Goal: Task Accomplishment & Management: Manage account settings

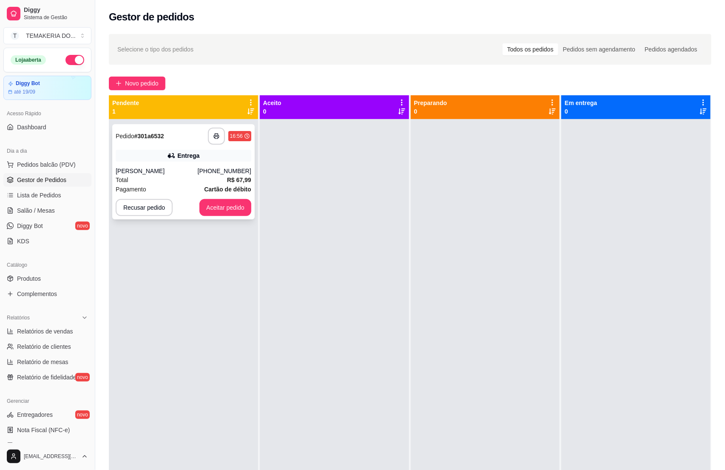
click at [196, 170] on div "[PERSON_NAME]" at bounding box center [157, 171] width 82 height 9
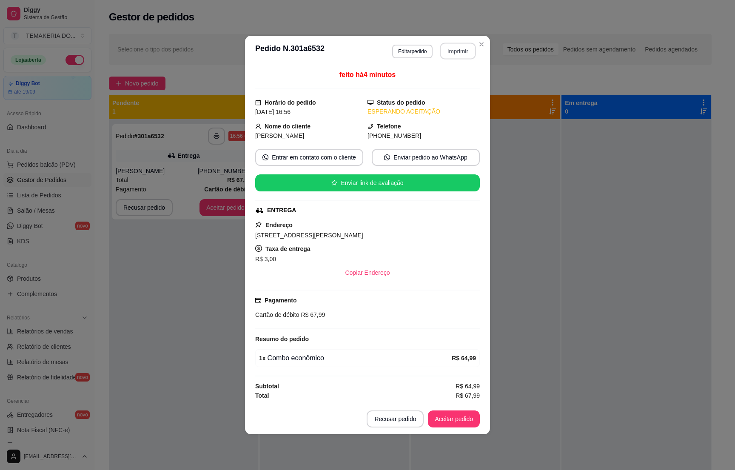
click at [462, 48] on button "Imprimir" at bounding box center [458, 51] width 36 height 17
click at [454, 423] on button "Aceitar pedido" at bounding box center [453, 419] width 50 height 17
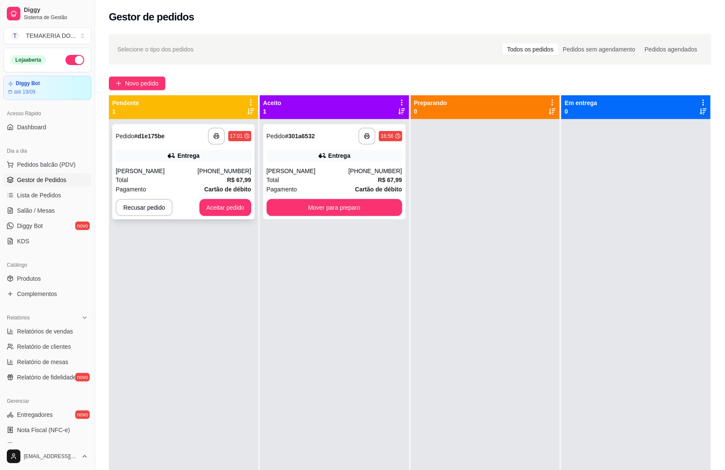
click at [185, 185] on div "Pagamento Cartão de débito" at bounding box center [184, 188] width 136 height 9
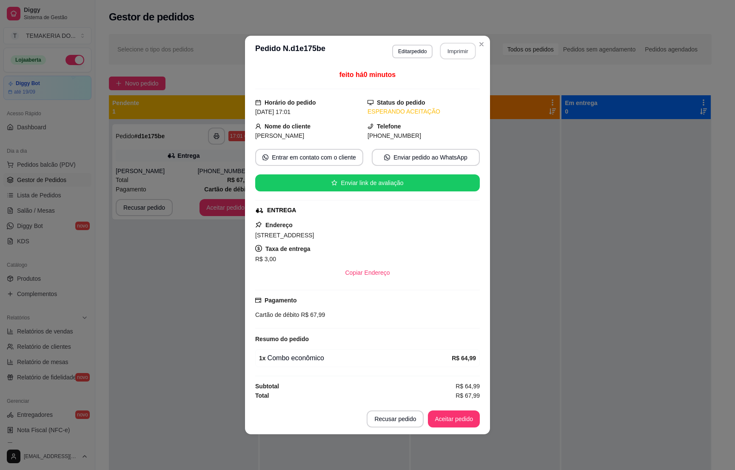
click at [458, 49] on button "Imprimir" at bounding box center [458, 51] width 36 height 17
click at [442, 421] on button "Aceitar pedido" at bounding box center [454, 418] width 52 height 17
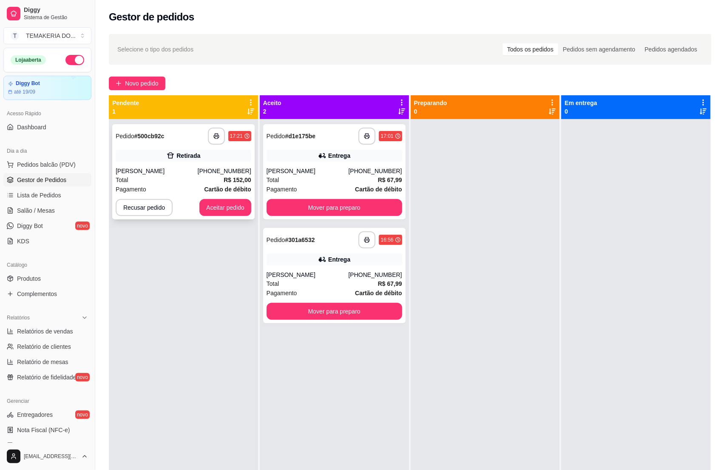
click at [167, 177] on div "Total R$ 152,00" at bounding box center [184, 179] width 136 height 9
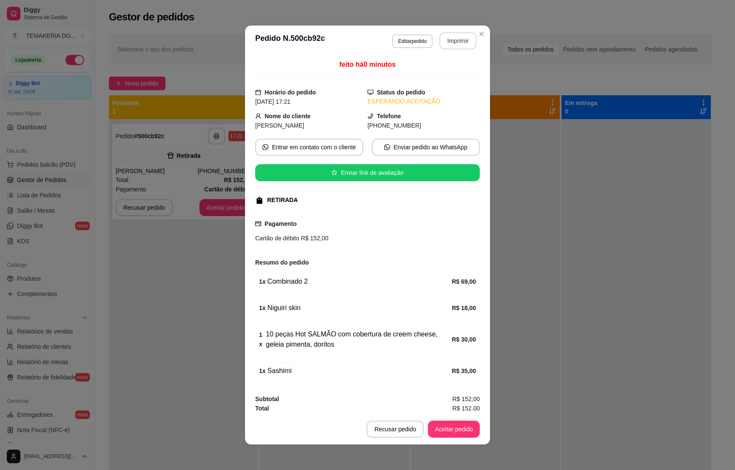
click at [450, 46] on button "Imprimir" at bounding box center [457, 40] width 37 height 17
click at [445, 430] on button "Aceitar pedido" at bounding box center [453, 429] width 50 height 17
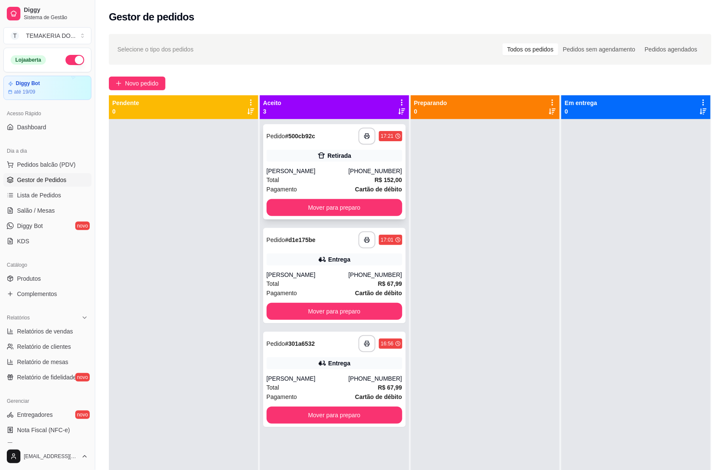
click at [343, 175] on div "Total R$ 152,00" at bounding box center [335, 179] width 136 height 9
click at [314, 275] on div "[PERSON_NAME]" at bounding box center [308, 274] width 82 height 9
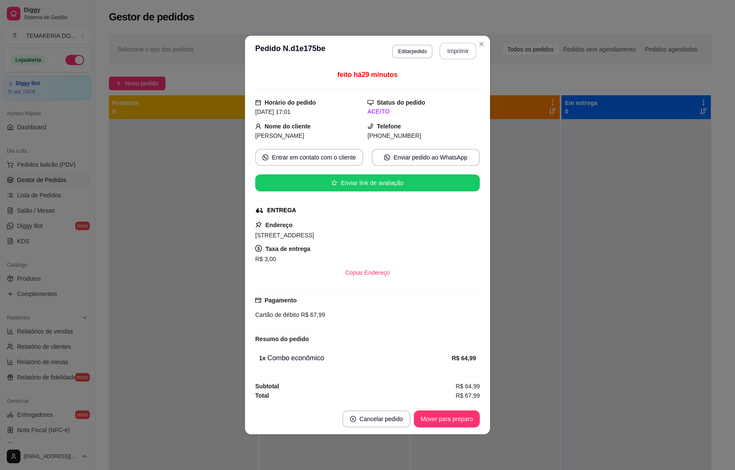
click at [455, 49] on button "Imprimir" at bounding box center [457, 51] width 37 height 17
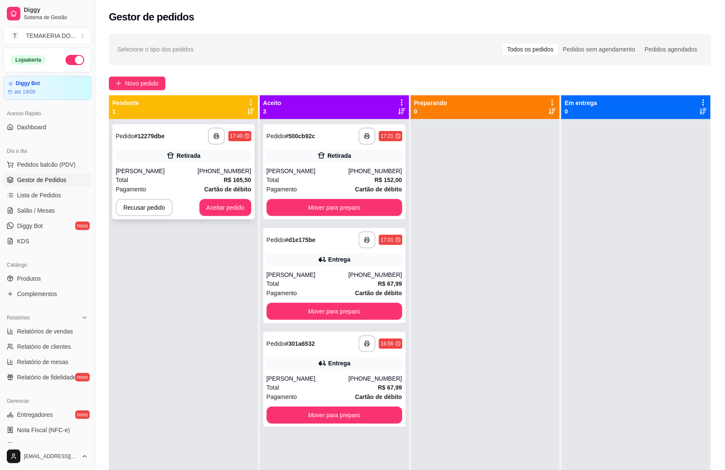
click at [179, 186] on div "Pagamento Cartão de débito" at bounding box center [184, 188] width 136 height 9
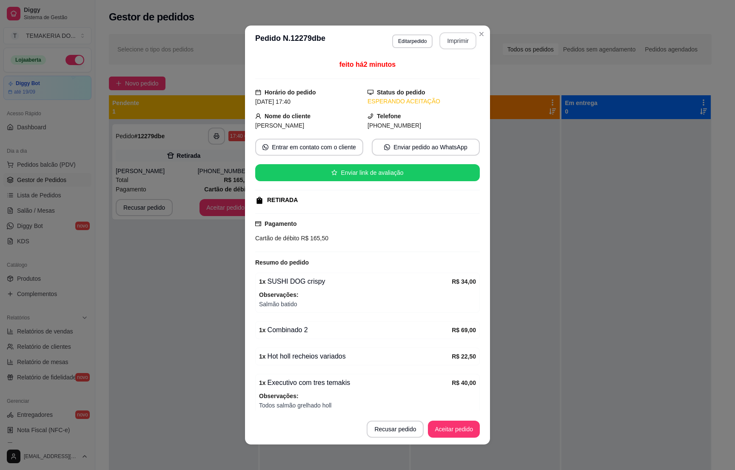
click at [445, 39] on button "Imprimir" at bounding box center [457, 40] width 37 height 17
click at [442, 428] on button "Aceitar pedido" at bounding box center [454, 428] width 52 height 17
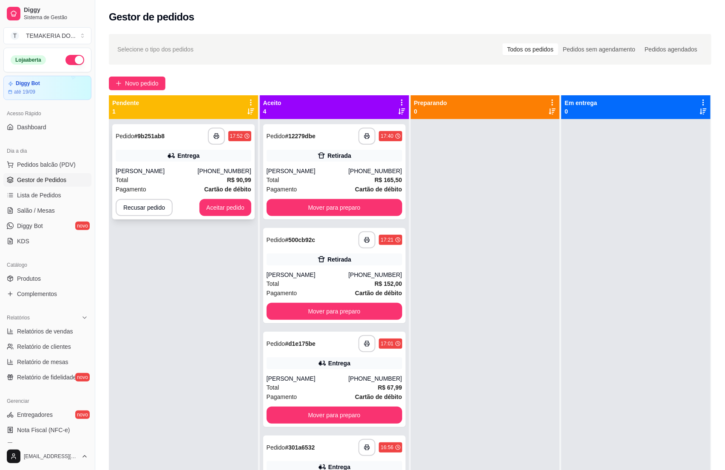
click at [179, 173] on div "[PERSON_NAME]" at bounding box center [157, 171] width 82 height 9
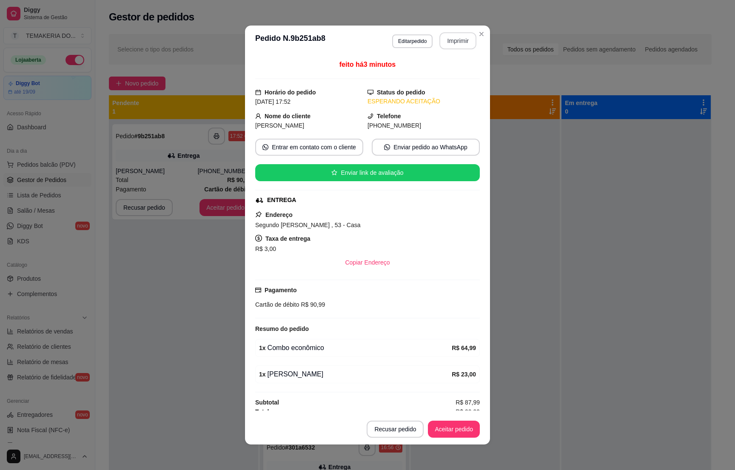
click at [449, 45] on button "Imprimir" at bounding box center [457, 40] width 37 height 17
click at [439, 434] on button "Aceitar pedido" at bounding box center [453, 429] width 50 height 17
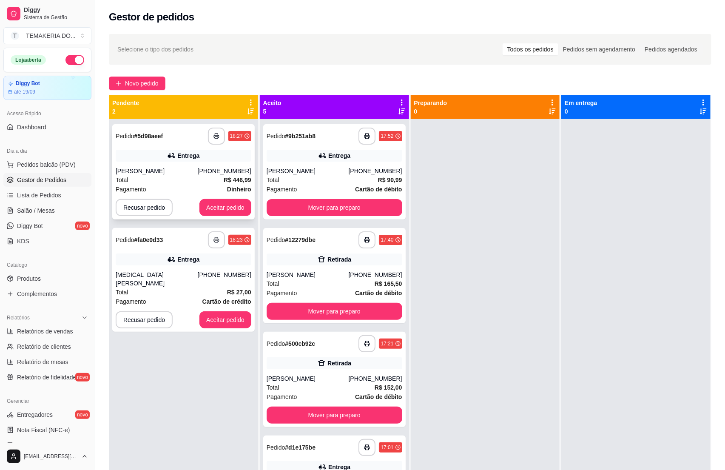
click at [178, 167] on div "[PERSON_NAME]" at bounding box center [157, 171] width 82 height 9
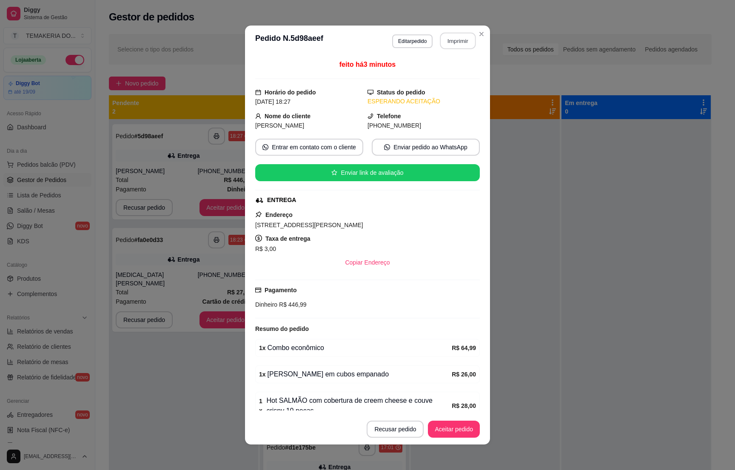
click at [445, 42] on button "Imprimir" at bounding box center [458, 41] width 36 height 17
click at [436, 433] on button "Aceitar pedido" at bounding box center [453, 429] width 50 height 17
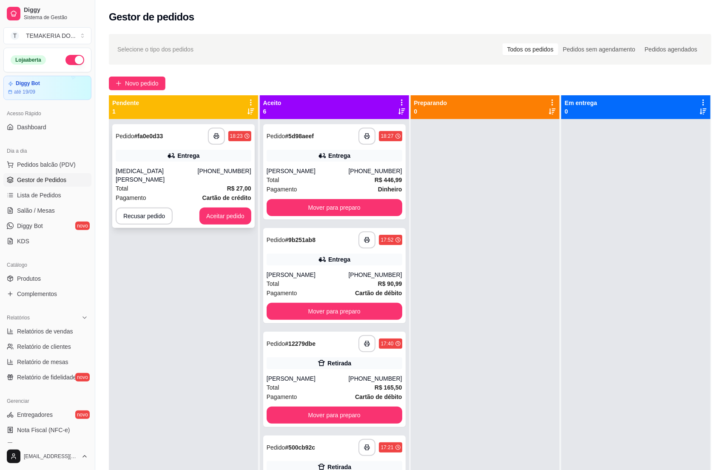
click at [190, 184] on div "Total R$ 27,00" at bounding box center [184, 188] width 136 height 9
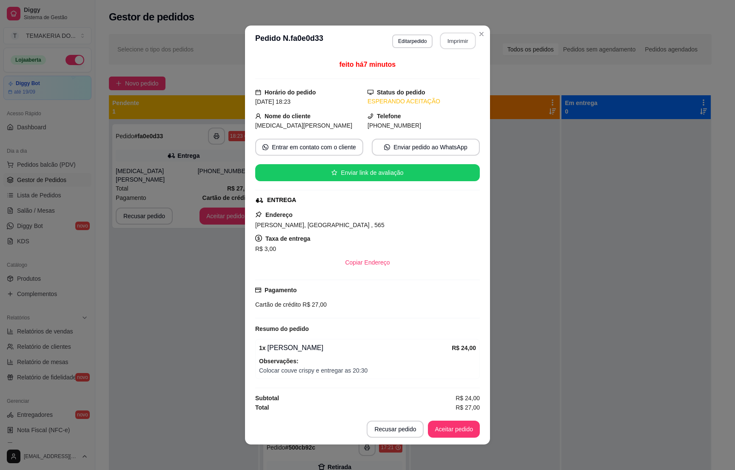
click at [448, 38] on button "Imprimir" at bounding box center [458, 41] width 36 height 17
click at [440, 431] on button "Aceitar pedido" at bounding box center [454, 428] width 52 height 17
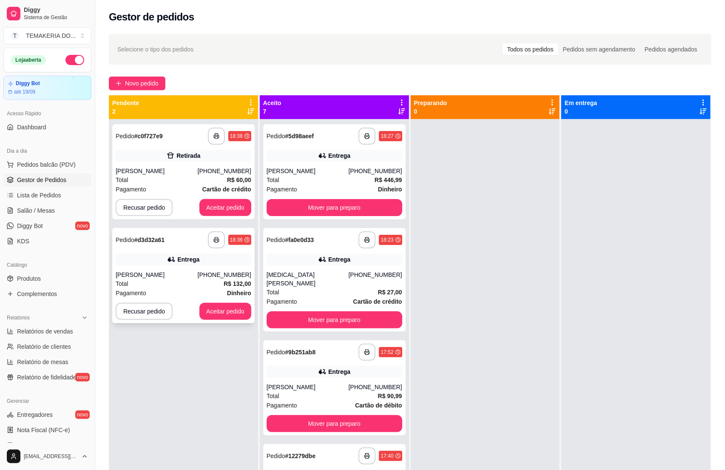
click at [173, 270] on div "[PERSON_NAME]" at bounding box center [157, 274] width 82 height 9
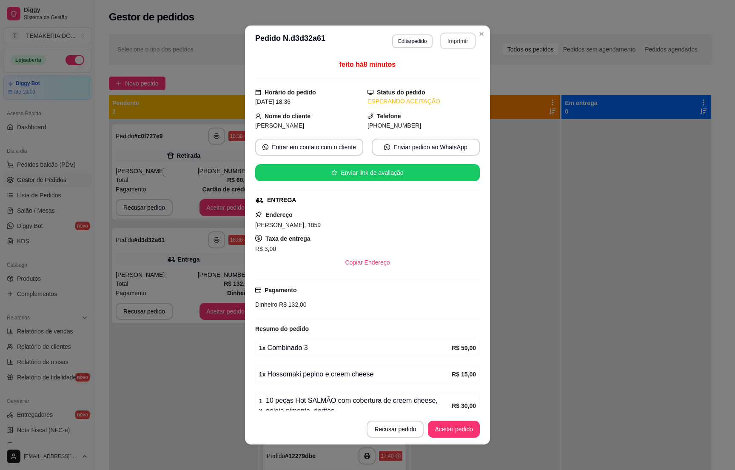
click at [457, 36] on button "Imprimir" at bounding box center [458, 41] width 36 height 17
click at [445, 430] on button "Aceitar pedido" at bounding box center [454, 428] width 52 height 17
click at [431, 428] on button "Aceitar pedido" at bounding box center [454, 428] width 52 height 17
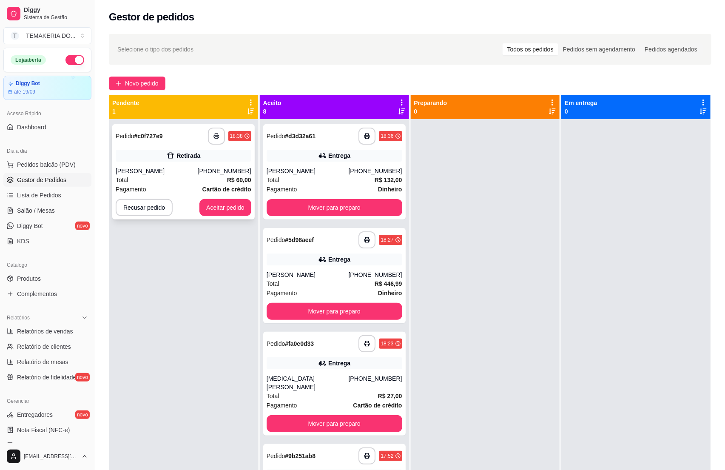
click at [173, 191] on div "Pagamento Cartão de crédito" at bounding box center [184, 188] width 136 height 9
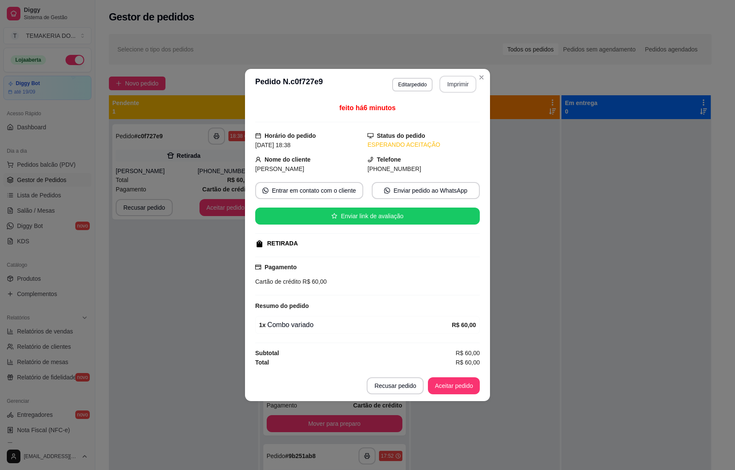
click at [453, 83] on button "Imprimir" at bounding box center [457, 84] width 37 height 17
click at [445, 385] on button "Aceitar pedido" at bounding box center [453, 385] width 50 height 17
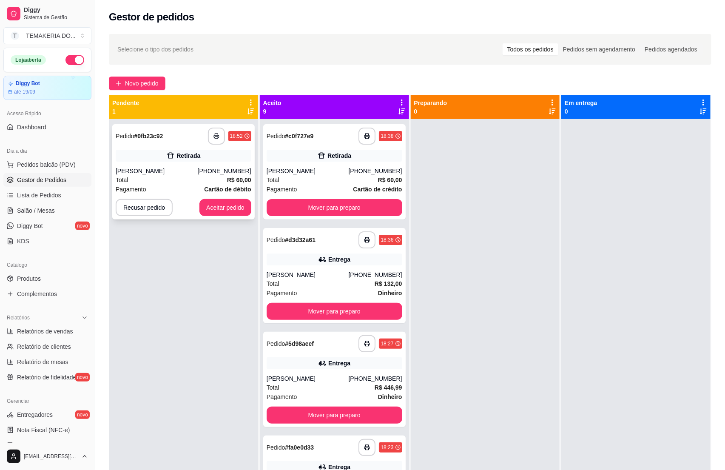
click at [172, 182] on div "Total R$ 60,00" at bounding box center [184, 179] width 136 height 9
click at [176, 173] on div "[PERSON_NAME]" at bounding box center [157, 171] width 82 height 9
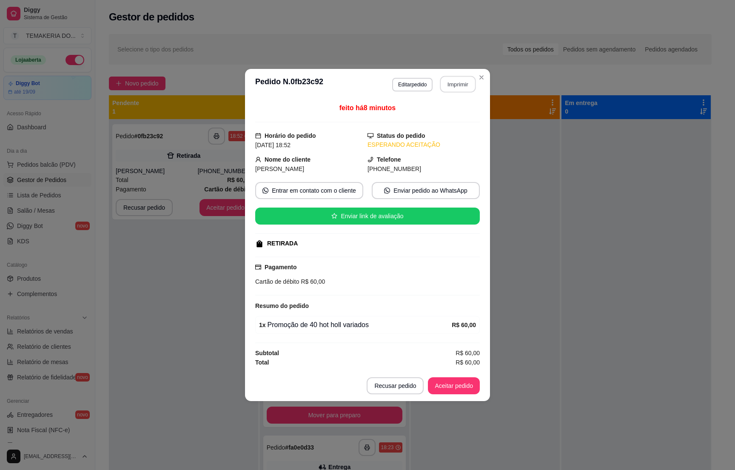
click at [453, 85] on button "Imprimir" at bounding box center [458, 84] width 36 height 17
click at [445, 384] on button "Aceitar pedido" at bounding box center [454, 385] width 52 height 17
click at [445, 384] on div "Recusar pedido Aceitar pedido" at bounding box center [422, 385] width 113 height 17
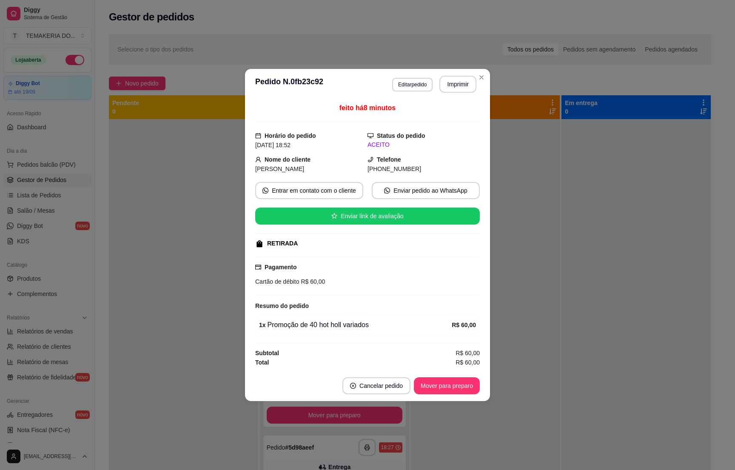
click at [214, 287] on div at bounding box center [183, 354] width 149 height 470
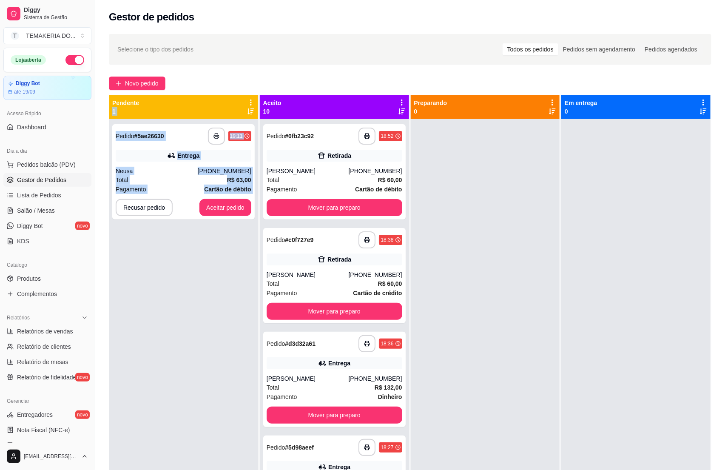
drag, startPoint x: 212, startPoint y: 281, endPoint x: 213, endPoint y: 287, distance: 6.4
click at [213, 281] on div "**********" at bounding box center [183, 354] width 149 height 470
click at [146, 271] on div "**********" at bounding box center [183, 354] width 149 height 470
click at [178, 185] on div "Pagamento Cartão de débito" at bounding box center [184, 188] width 136 height 9
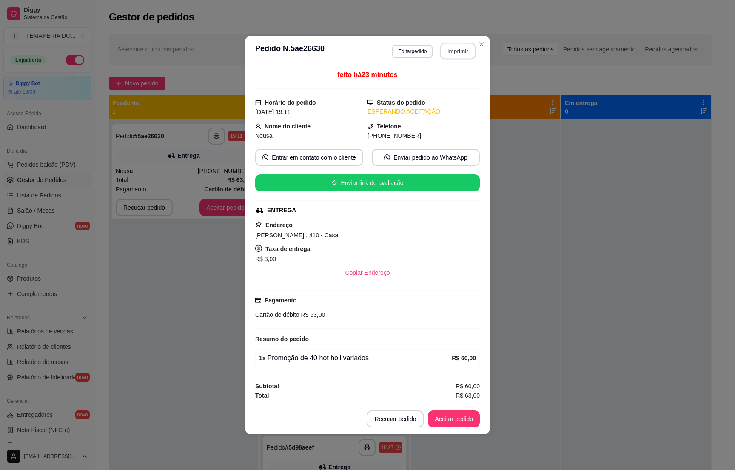
click at [456, 55] on button "Imprimir" at bounding box center [458, 51] width 36 height 17
click at [451, 416] on button "Aceitar pedido" at bounding box center [454, 418] width 52 height 17
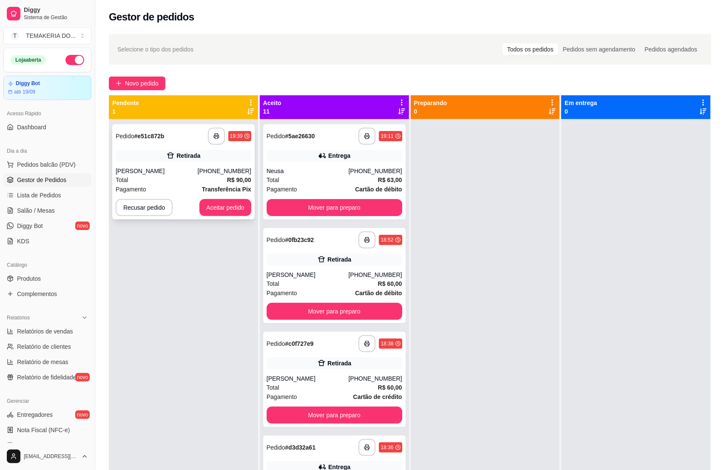
click at [177, 176] on div "Total R$ 90,00" at bounding box center [184, 179] width 136 height 9
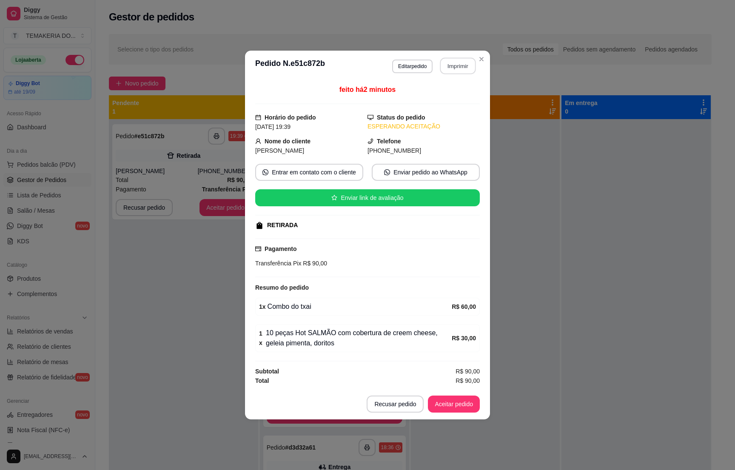
click at [451, 65] on button "Imprimir" at bounding box center [458, 66] width 36 height 17
click at [448, 405] on button "Aceitar pedido" at bounding box center [453, 404] width 50 height 17
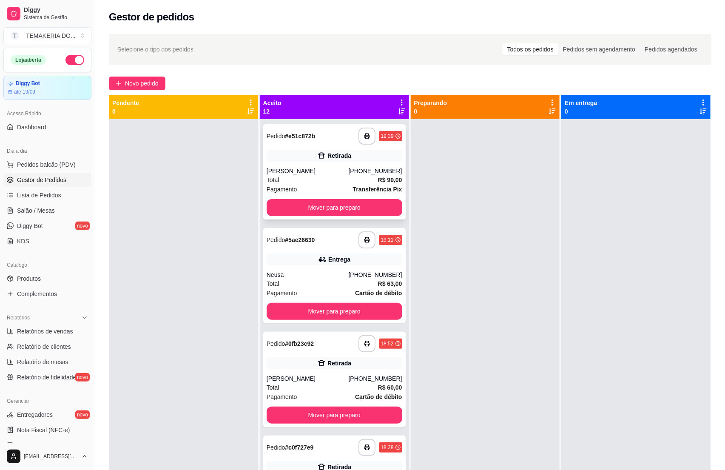
click at [318, 175] on div "Total R$ 90,00" at bounding box center [335, 179] width 136 height 9
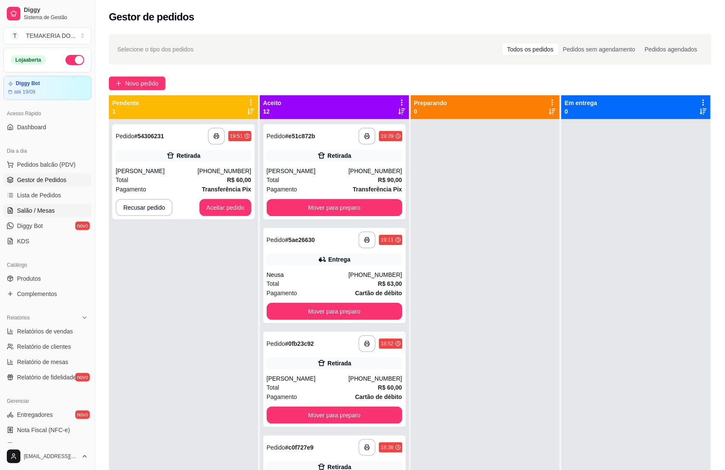
click at [36, 217] on link "Salão / Mesas" at bounding box center [47, 211] width 88 height 14
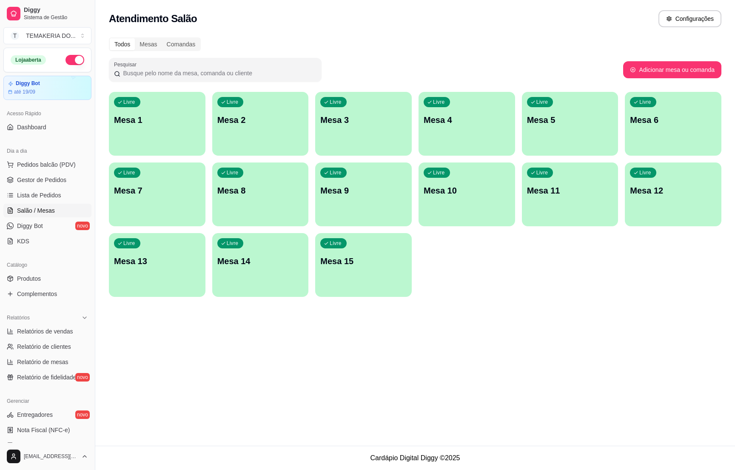
click at [362, 130] on div "Livre Mesa 3" at bounding box center [363, 119] width 96 height 54
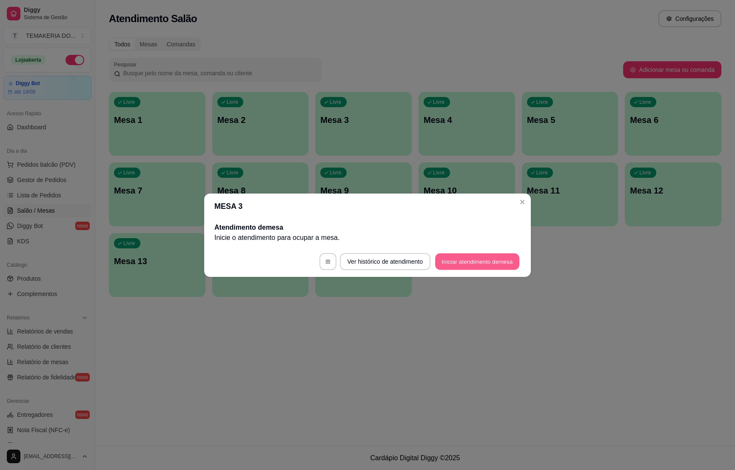
click at [442, 258] on button "Iniciar atendimento de mesa" at bounding box center [477, 261] width 84 height 17
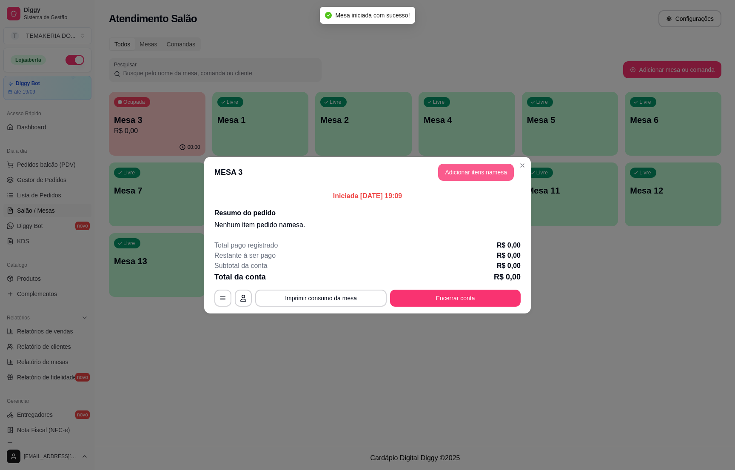
click at [446, 170] on button "Adicionar itens na mesa" at bounding box center [476, 172] width 76 height 17
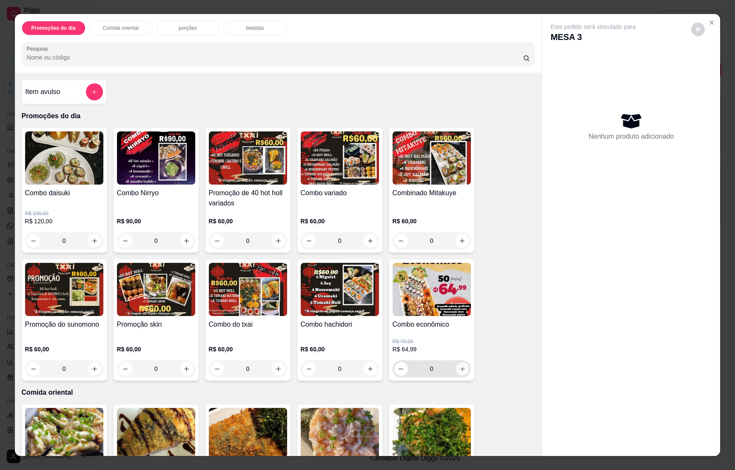
click at [459, 367] on icon "increase-product-quantity" at bounding box center [462, 369] width 6 height 6
type input "1"
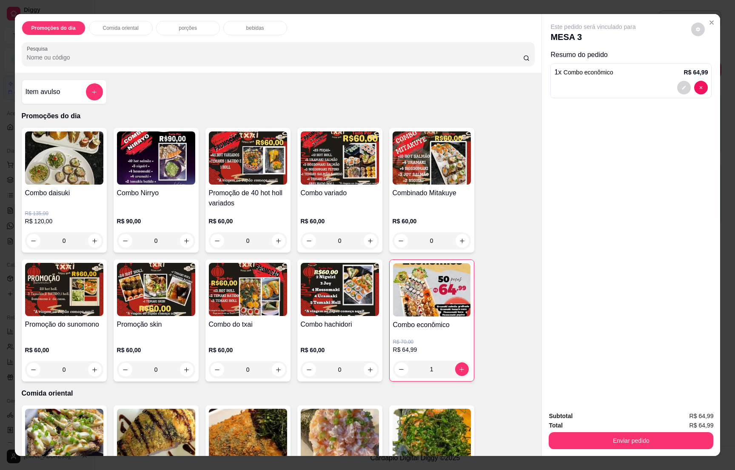
click at [246, 28] on p "bebidas" at bounding box center [255, 28] width 18 height 7
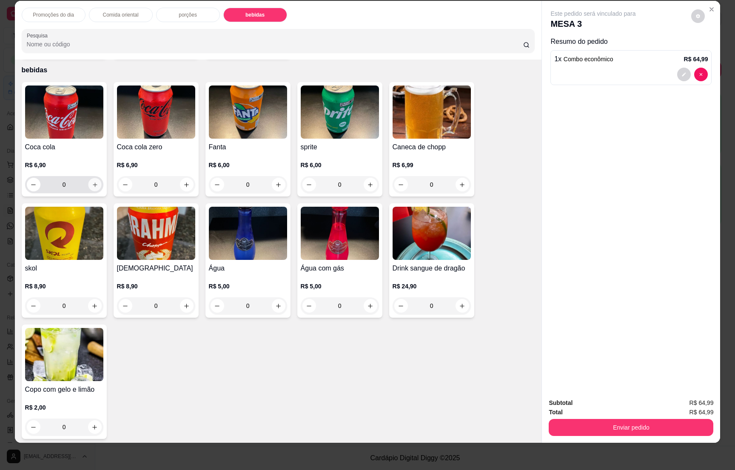
click at [91, 183] on icon "increase-product-quantity" at bounding box center [94, 185] width 6 height 6
type input "1"
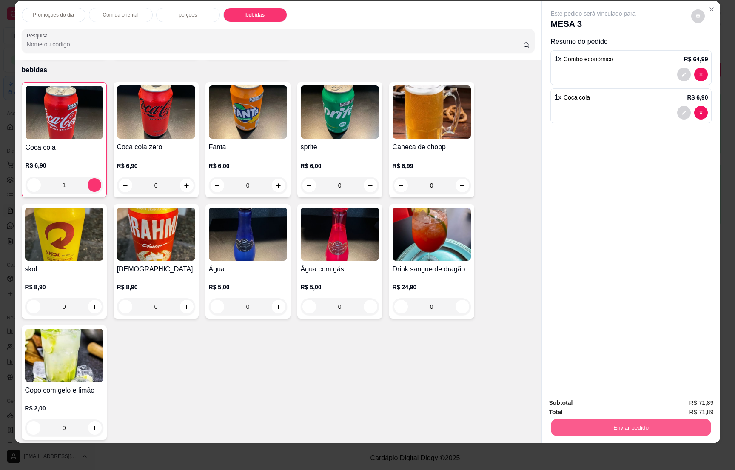
click at [630, 431] on button "Enviar pedido" at bounding box center [630, 427] width 159 height 17
click at [593, 405] on button "Não registrar e enviar pedido" at bounding box center [601, 406] width 88 height 16
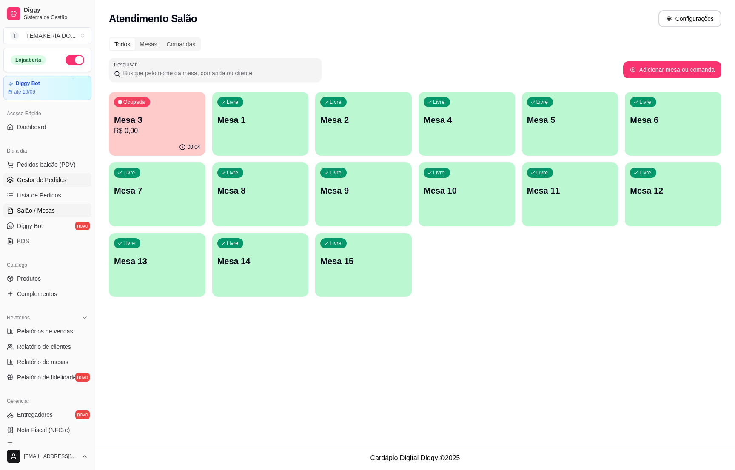
click at [45, 176] on span "Gestor de Pedidos" at bounding box center [41, 180] width 49 height 9
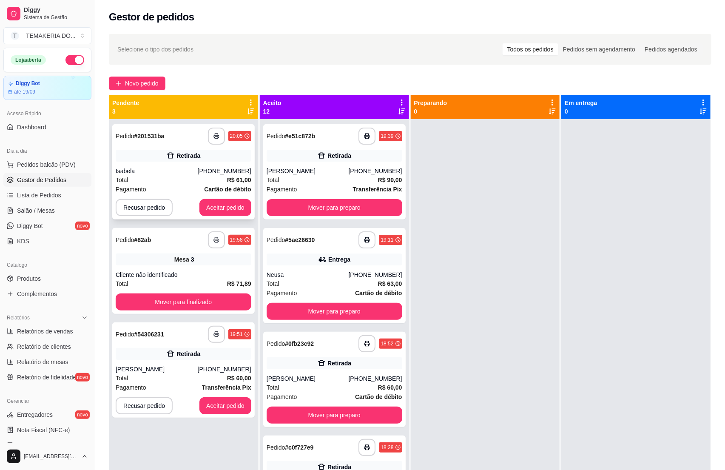
click at [161, 173] on div "Isabela" at bounding box center [157, 171] width 82 height 9
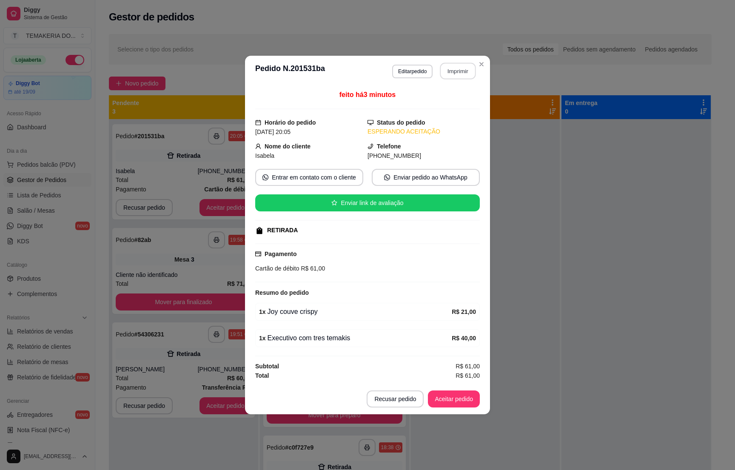
click at [449, 67] on button "Imprimir" at bounding box center [458, 71] width 36 height 17
click at [439, 401] on button "Aceitar pedido" at bounding box center [454, 398] width 52 height 17
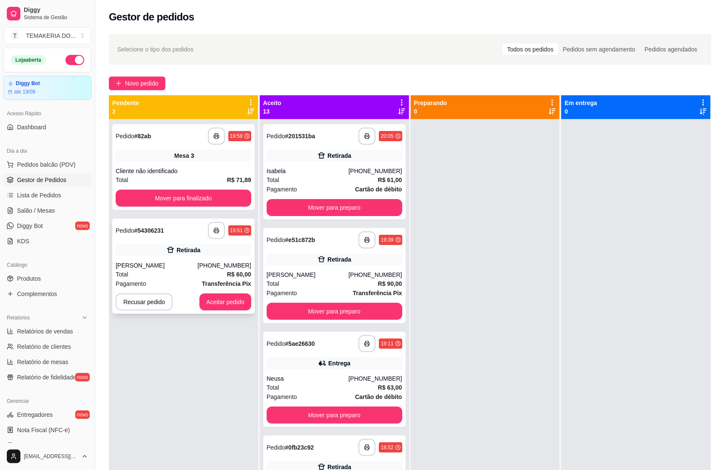
click at [172, 261] on div "[PERSON_NAME]" at bounding box center [157, 265] width 82 height 9
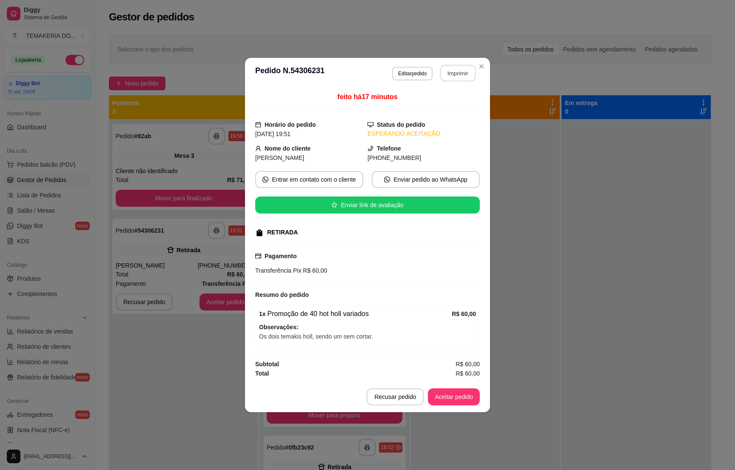
click at [448, 70] on button "Imprimir" at bounding box center [458, 73] width 36 height 17
click at [452, 403] on button "Aceitar pedido" at bounding box center [454, 396] width 52 height 17
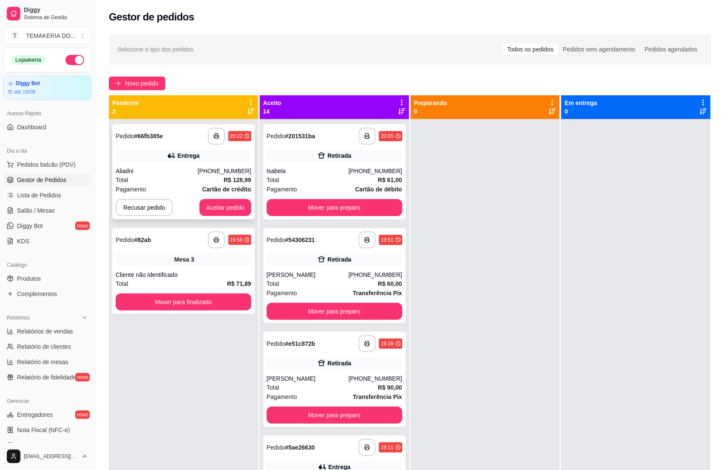
click at [178, 183] on div "Total R$ 128,99" at bounding box center [184, 179] width 136 height 9
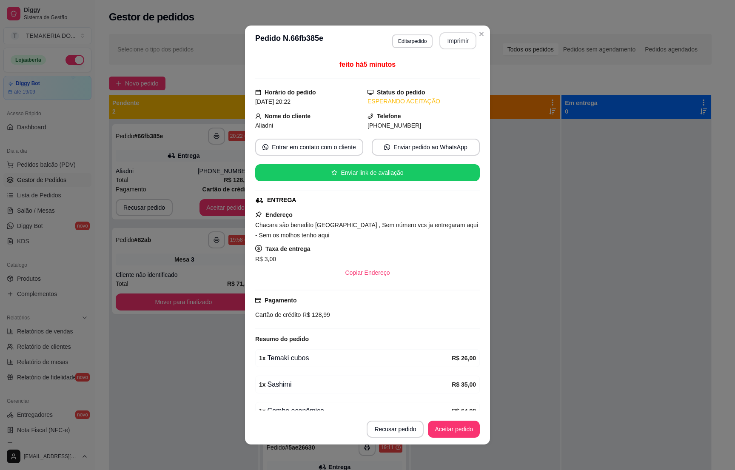
click at [448, 43] on button "Imprimir" at bounding box center [457, 40] width 37 height 17
click at [439, 433] on button "Aceitar pedido" at bounding box center [454, 428] width 52 height 17
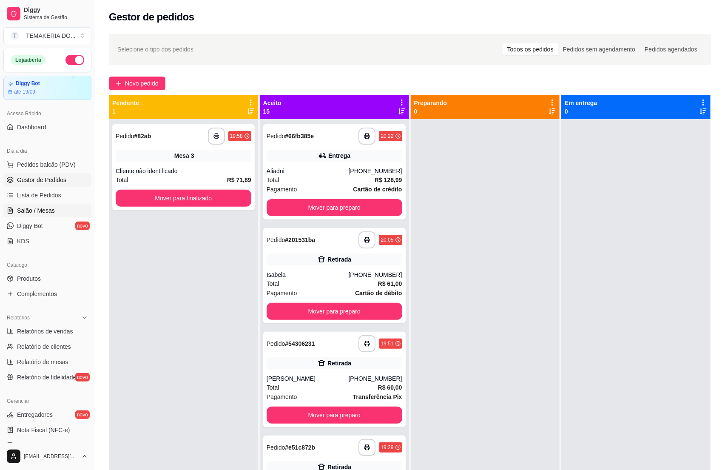
click at [32, 210] on span "Salão / Mesas" at bounding box center [36, 210] width 38 height 9
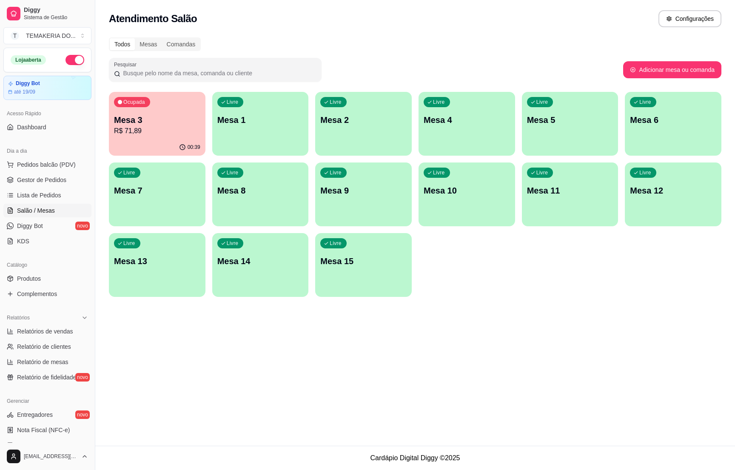
click at [144, 141] on div "00:39" at bounding box center [157, 147] width 96 height 17
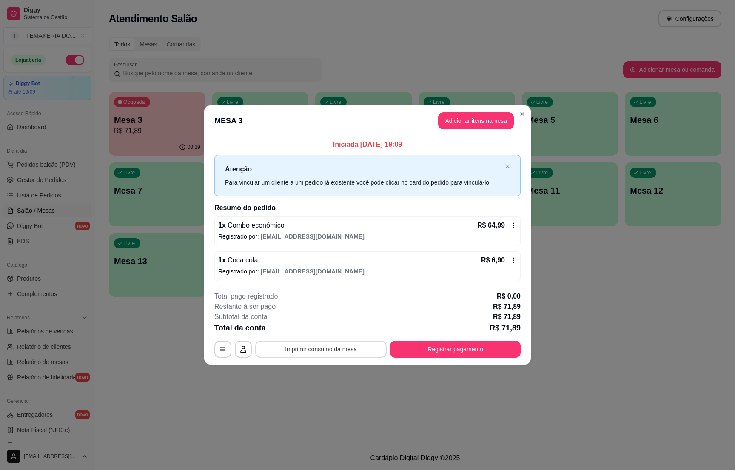
click at [322, 350] on button "Imprimir consumo da mesa" at bounding box center [320, 348] width 131 height 17
click at [471, 355] on button "Registrar pagamento" at bounding box center [455, 349] width 127 height 17
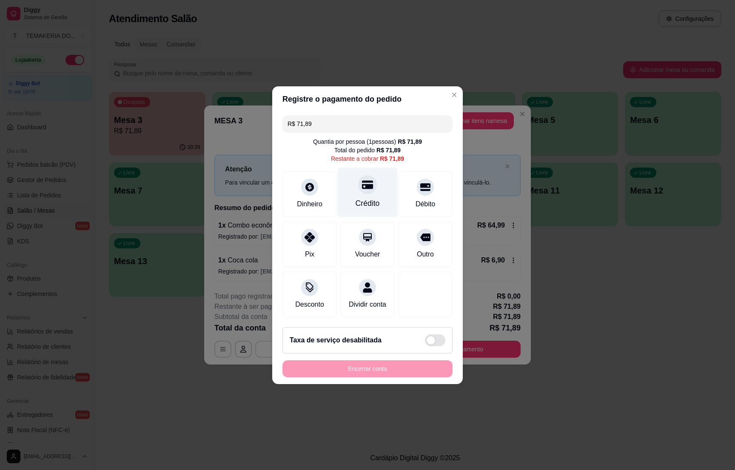
click at [362, 184] on icon at bounding box center [367, 184] width 11 height 11
type input "R$ 0,00"
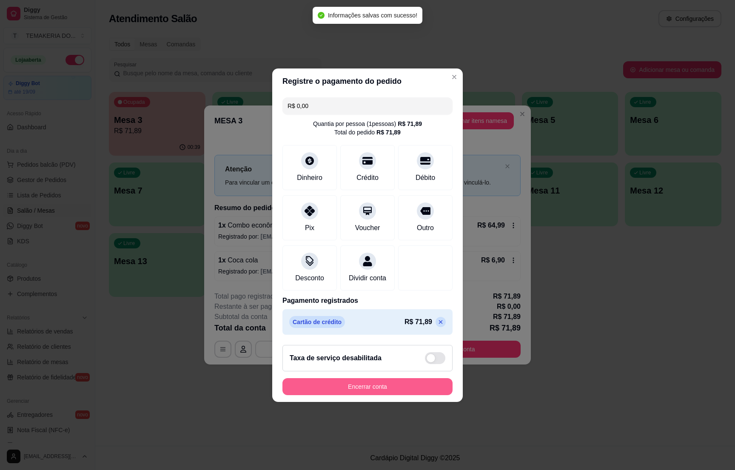
click at [393, 390] on button "Encerrar conta" at bounding box center [367, 386] width 170 height 17
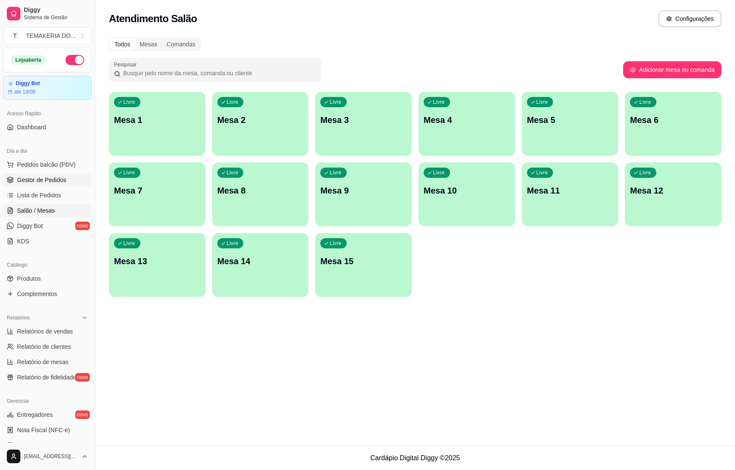
click at [41, 182] on span "Gestor de Pedidos" at bounding box center [41, 180] width 49 height 9
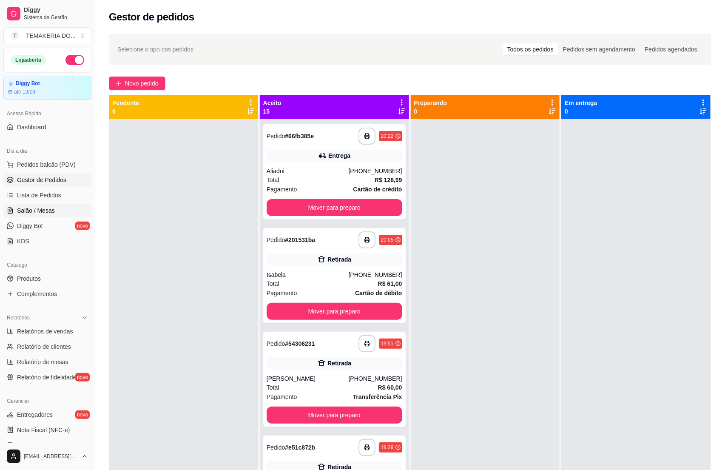
click at [43, 208] on span "Salão / Mesas" at bounding box center [36, 210] width 38 height 9
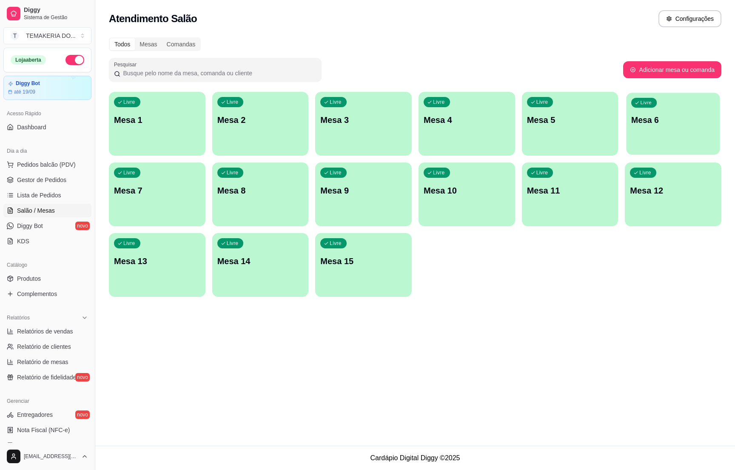
click at [645, 129] on div "Livre Mesa 6" at bounding box center [673, 119] width 94 height 52
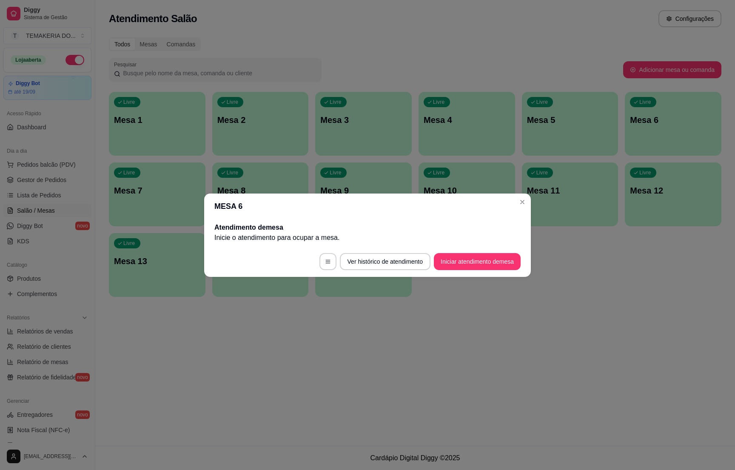
click at [476, 269] on footer "Ver histórico de atendimento Iniciar atendimento de mesa" at bounding box center [367, 261] width 326 height 31
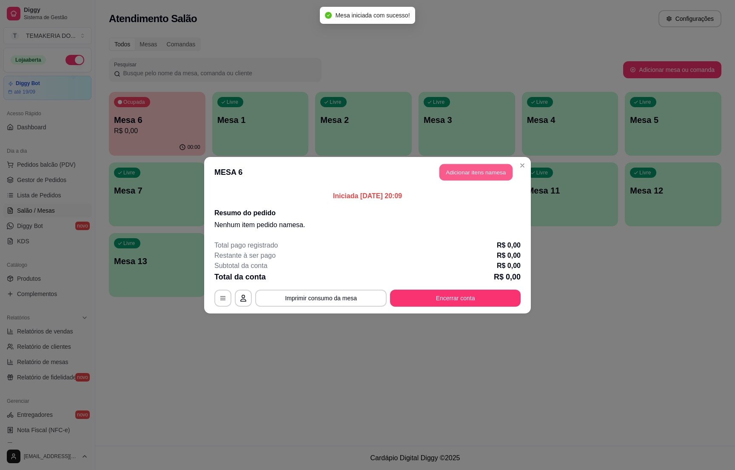
click at [454, 175] on button "Adicionar itens na mesa" at bounding box center [475, 172] width 73 height 17
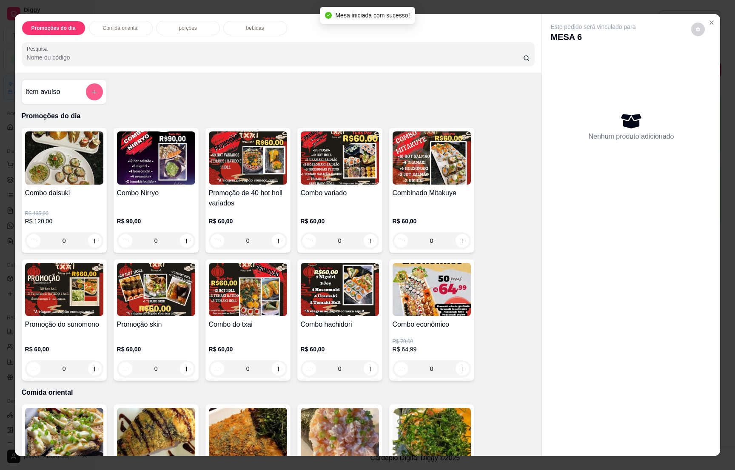
click at [86, 89] on button "add-separate-item" at bounding box center [94, 91] width 17 height 17
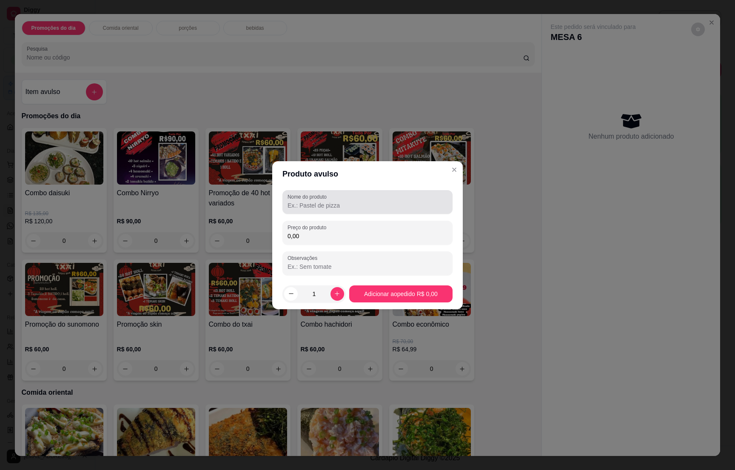
click at [315, 207] on input "Nome do produto" at bounding box center [367, 205] width 160 height 9
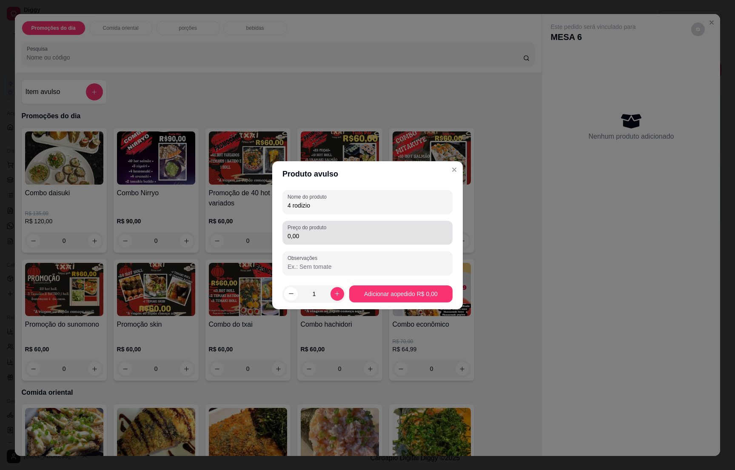
type input "4 rodizio"
click at [310, 238] on input "0,00" at bounding box center [367, 236] width 160 height 9
type input "400,00"
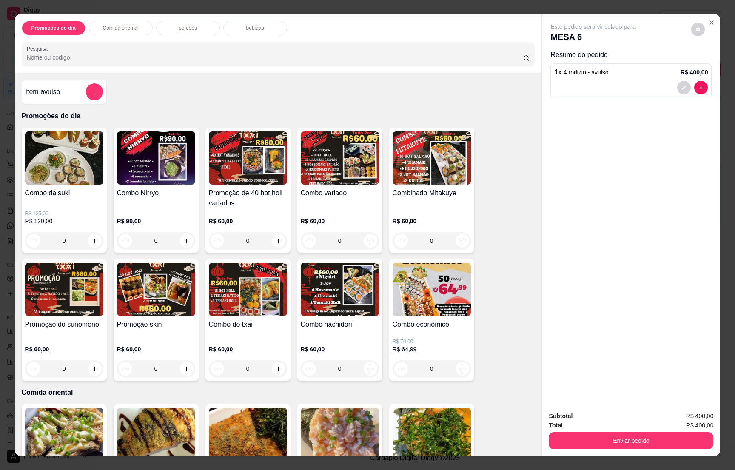
click at [235, 26] on div "bebidas" at bounding box center [255, 28] width 64 height 14
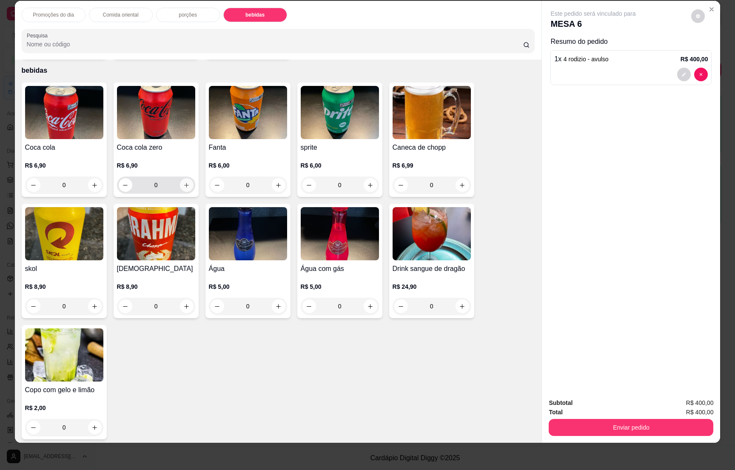
click at [183, 182] on icon "increase-product-quantity" at bounding box center [186, 185] width 6 height 6
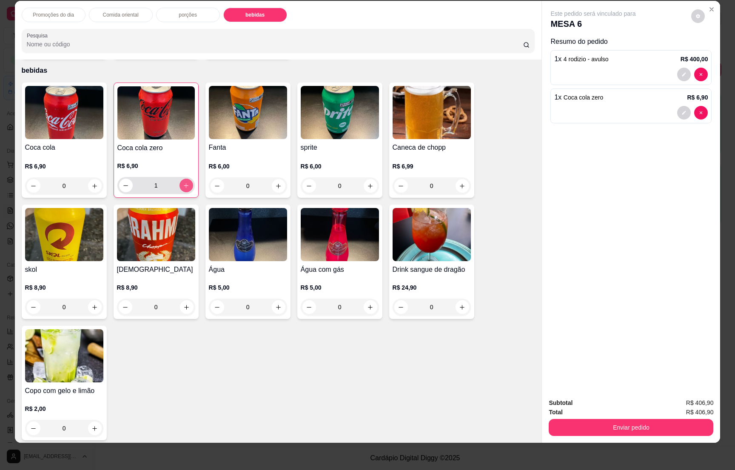
click at [183, 182] on icon "increase-product-quantity" at bounding box center [186, 185] width 6 height 6
type input "3"
click at [621, 421] on button "Enviar pedido" at bounding box center [630, 427] width 159 height 17
click at [606, 406] on button "Não registrar e enviar pedido" at bounding box center [601, 406] width 86 height 16
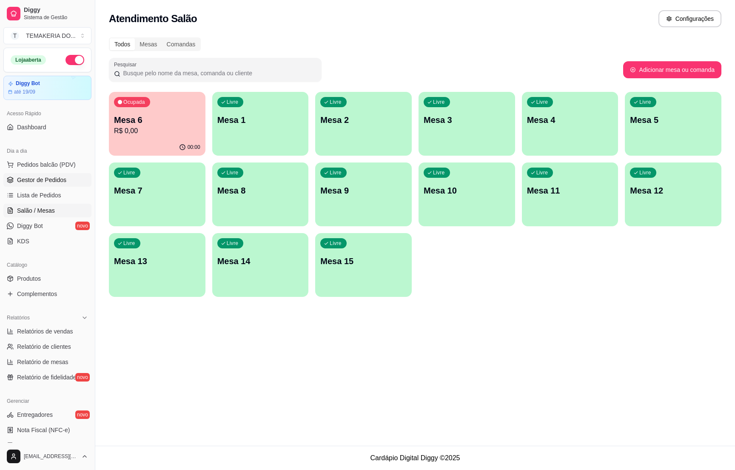
click at [59, 180] on span "Gestor de Pedidos" at bounding box center [41, 180] width 49 height 9
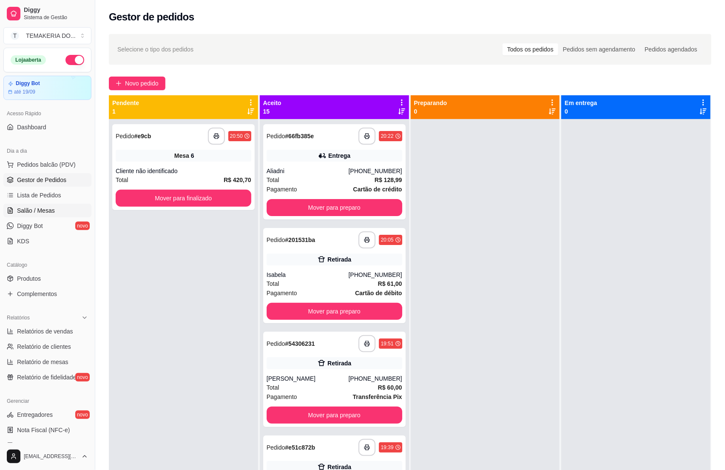
click at [25, 210] on span "Salão / Mesas" at bounding box center [36, 210] width 38 height 9
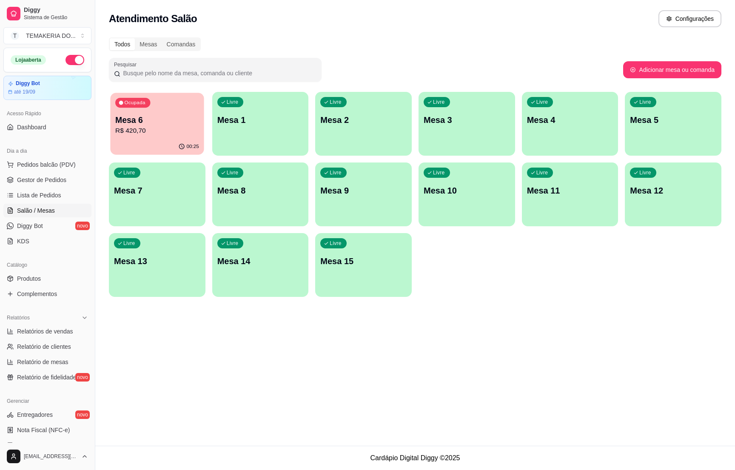
click at [165, 135] on p "R$ 420,70" at bounding box center [157, 131] width 84 height 10
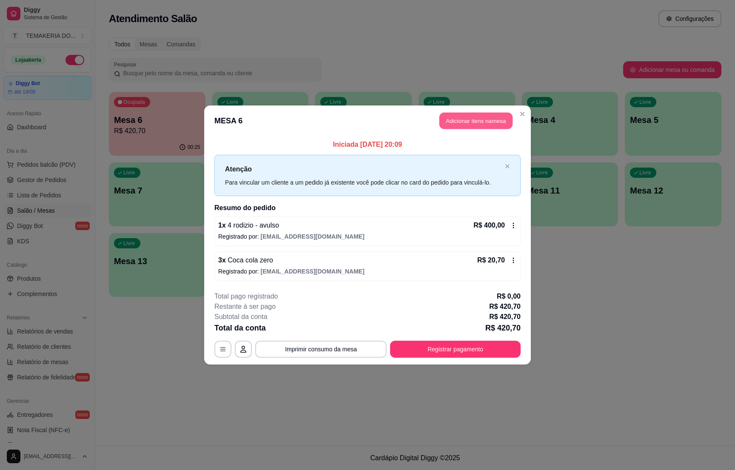
click at [457, 124] on button "Adicionar itens na mesa" at bounding box center [475, 121] width 73 height 17
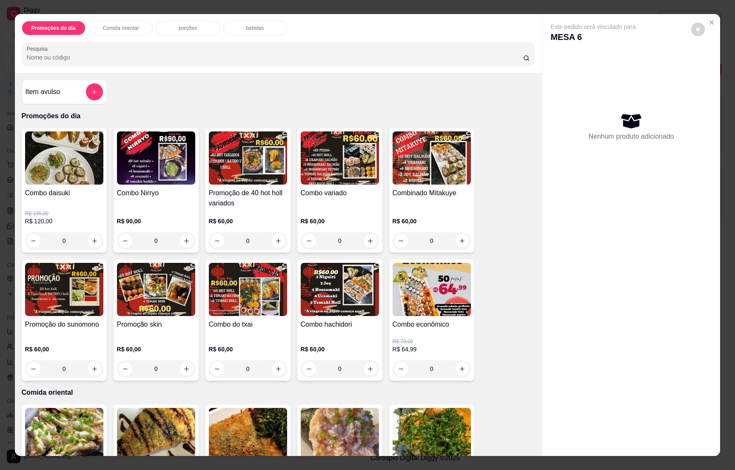
click at [238, 27] on div "bebidas" at bounding box center [255, 28] width 64 height 14
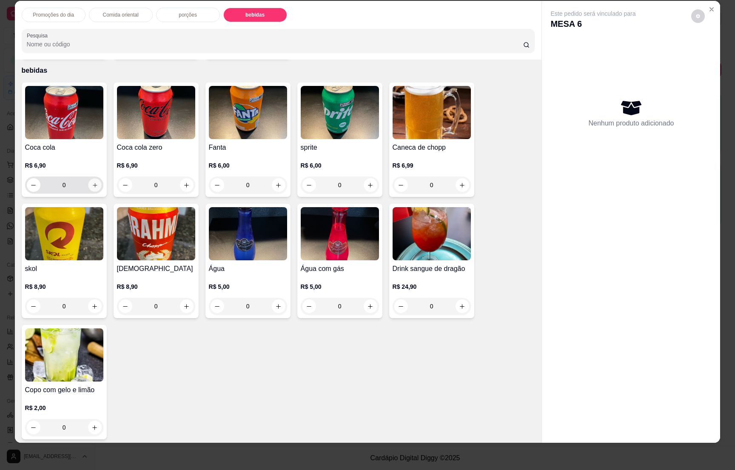
click at [91, 182] on icon "increase-product-quantity" at bounding box center [94, 185] width 6 height 6
type input "1"
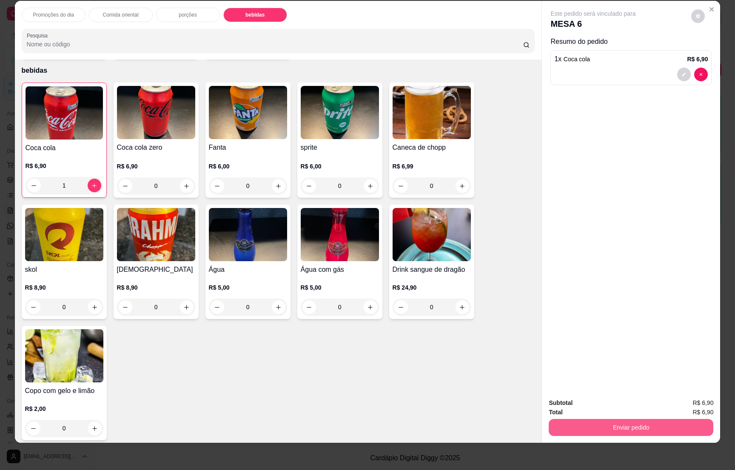
click at [625, 422] on button "Enviar pedido" at bounding box center [630, 427] width 165 height 17
click at [604, 403] on button "Não registrar e enviar pedido" at bounding box center [601, 406] width 88 height 16
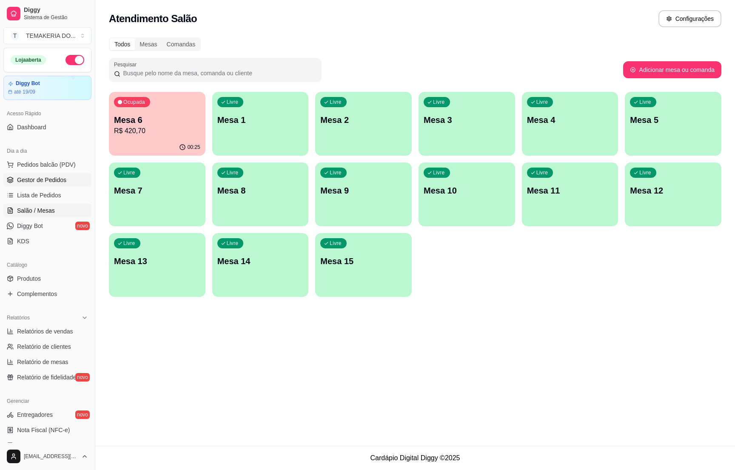
click at [31, 181] on span "Gestor de Pedidos" at bounding box center [41, 180] width 49 height 9
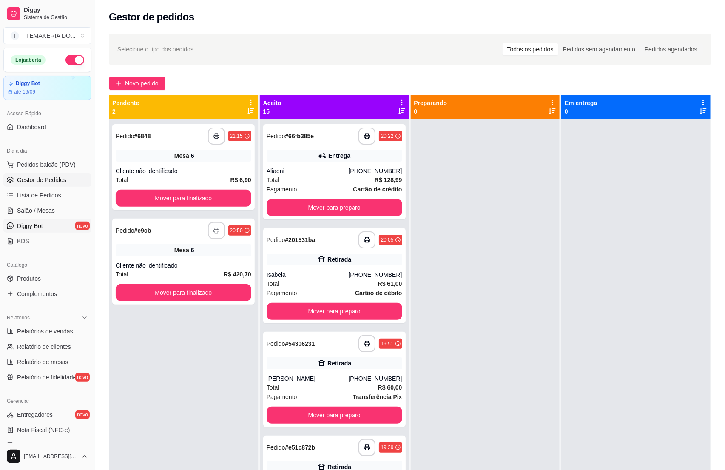
click at [44, 221] on link "Diggy Bot novo" at bounding box center [47, 226] width 88 height 14
click at [45, 218] on ul "Pedidos balcão (PDV) Gestor de Pedidos Lista de Pedidos Salão / Mesas Diggy Bot…" at bounding box center [47, 203] width 88 height 90
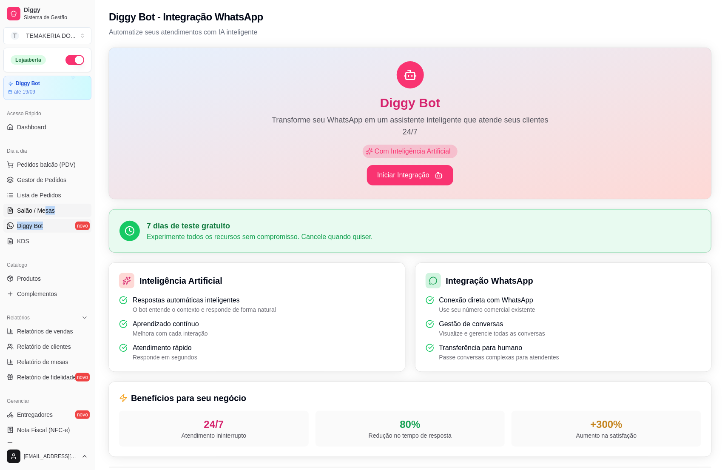
click at [45, 207] on span "Salão / Mesas" at bounding box center [36, 210] width 38 height 9
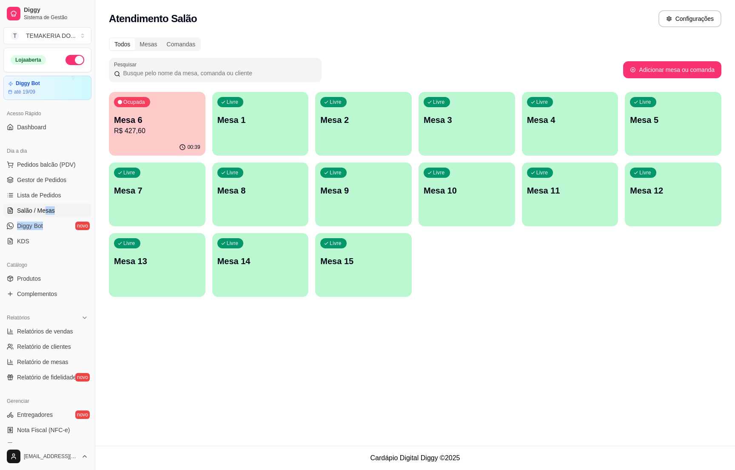
click at [31, 209] on span "Salão / Mesas" at bounding box center [36, 210] width 38 height 9
click at [147, 121] on p "Mesa 6" at bounding box center [157, 119] width 84 height 11
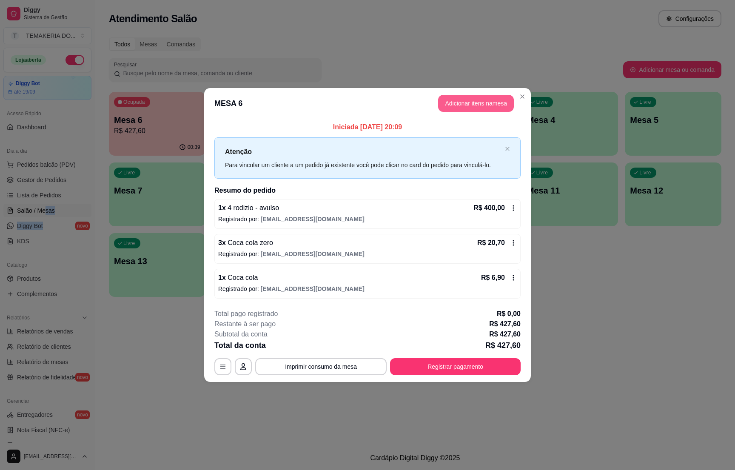
click at [453, 108] on button "Adicionar itens na mesa" at bounding box center [476, 103] width 76 height 17
click at [231, 27] on div "bebidas" at bounding box center [255, 28] width 64 height 14
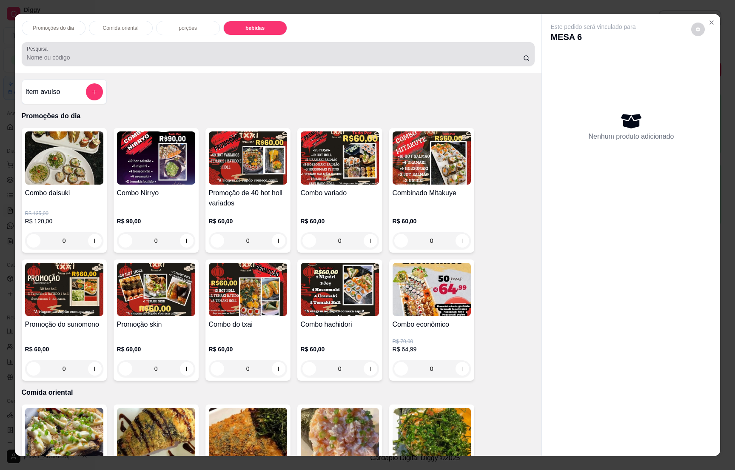
scroll to position [13, 0]
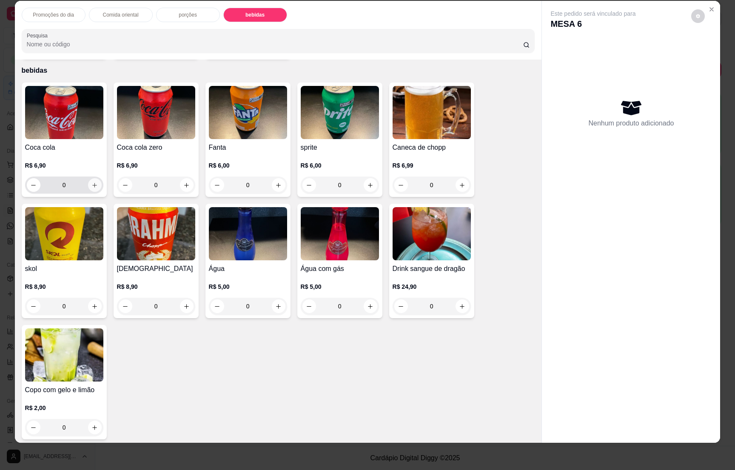
click at [91, 183] on icon "increase-product-quantity" at bounding box center [94, 185] width 6 height 6
type input "1"
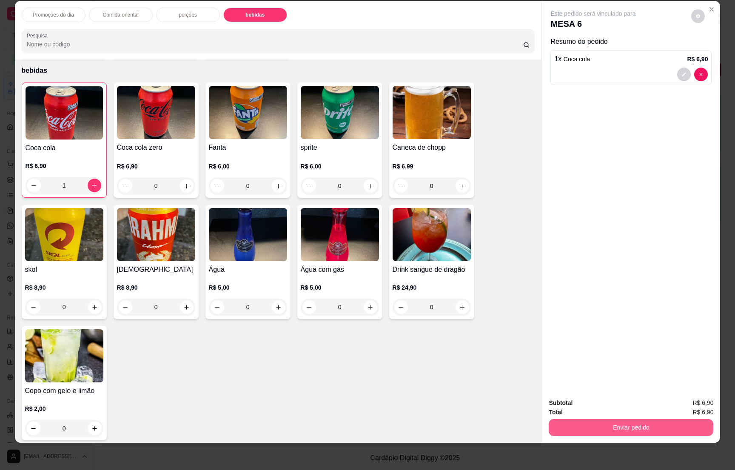
click at [569, 423] on button "Enviar pedido" at bounding box center [630, 427] width 165 height 17
click at [583, 419] on button "Enviar pedido" at bounding box center [630, 427] width 159 height 17
click at [581, 400] on button "Não registrar e enviar pedido" at bounding box center [601, 406] width 86 height 16
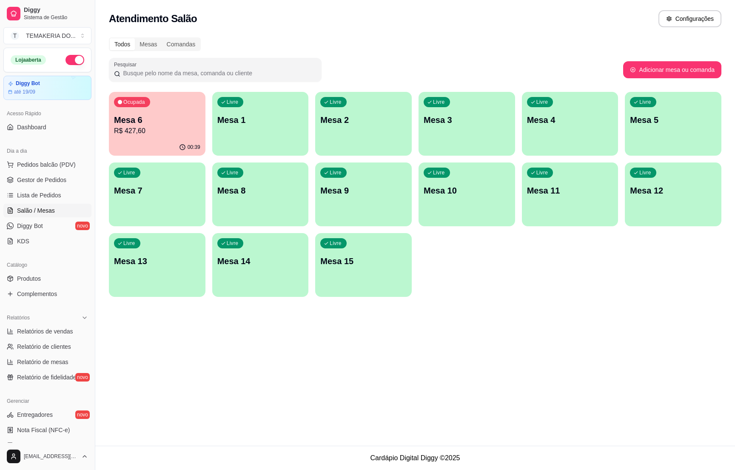
click at [153, 132] on p "R$ 427,60" at bounding box center [157, 131] width 86 height 10
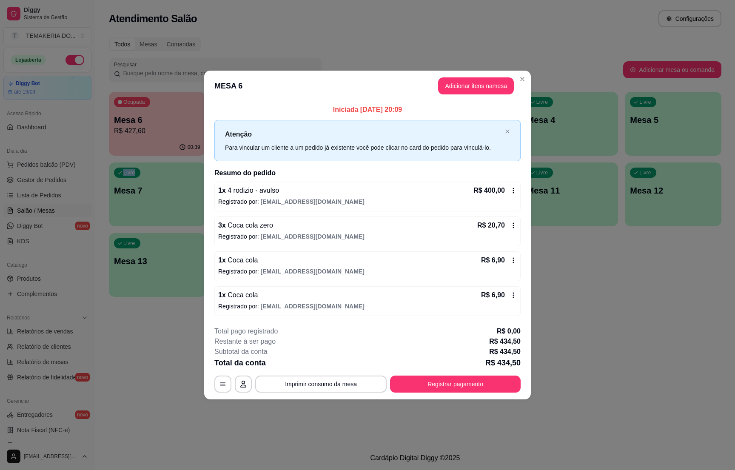
click at [99, 173] on div "Todos Mesas Comandas Pesquisar Adicionar mesa ou comanda Ocupada Mesa 6 R$ 427,…" at bounding box center [414, 169] width 639 height 275
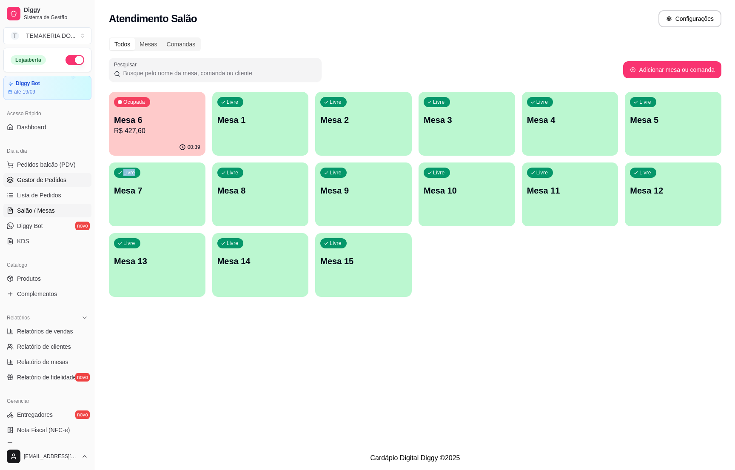
click at [28, 184] on span "Gestor de Pedidos" at bounding box center [41, 180] width 49 height 9
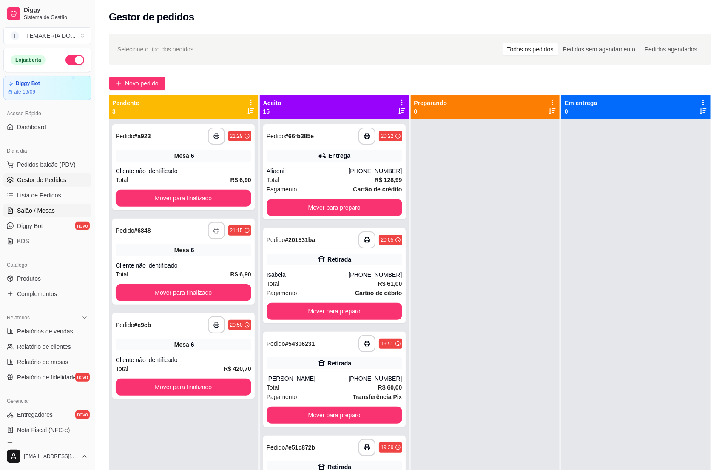
click at [36, 209] on span "Salão / Mesas" at bounding box center [36, 210] width 38 height 9
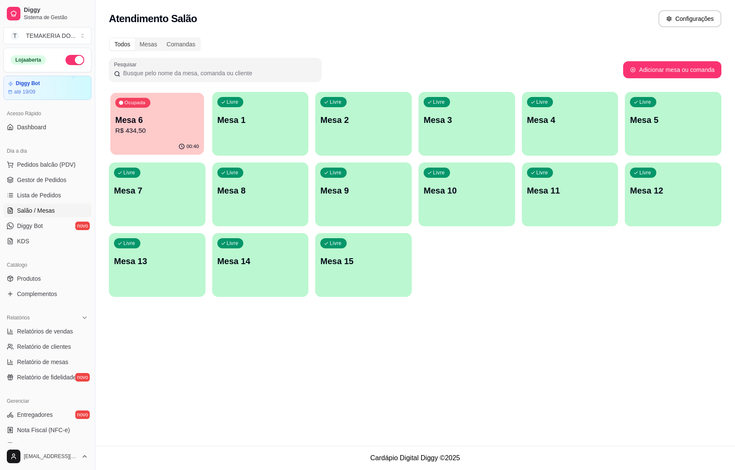
click at [170, 137] on div "Ocupada Mesa 6 R$ 434,50" at bounding box center [157, 116] width 94 height 46
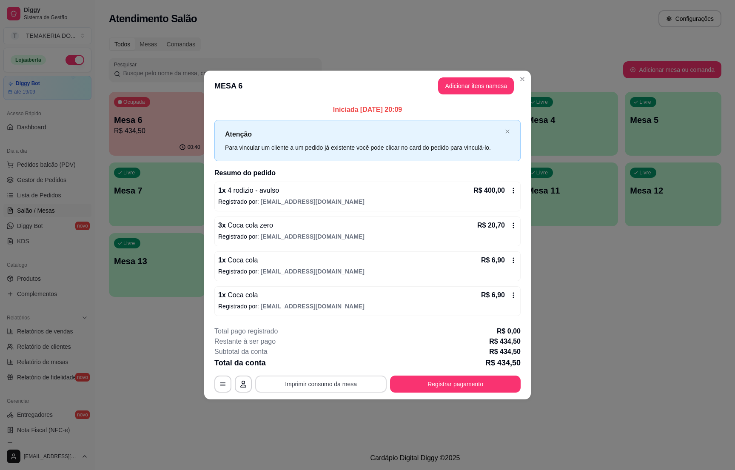
click at [312, 385] on button "Imprimir consumo da mesa" at bounding box center [320, 383] width 131 height 17
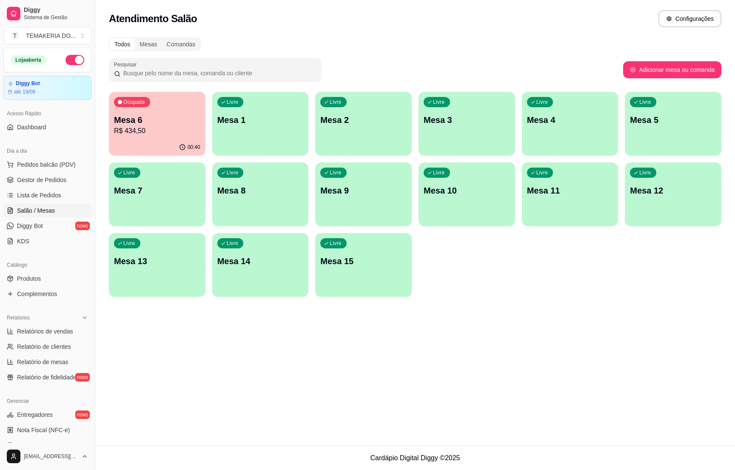
click at [583, 393] on div "Atendimento Salão Configurações Todos Mesas Comandas Pesquisar Adicionar mesa o…" at bounding box center [414, 222] width 639 height 445
click at [161, 137] on div "Ocupada Mesa 6 R$ 434,50" at bounding box center [157, 116] width 94 height 46
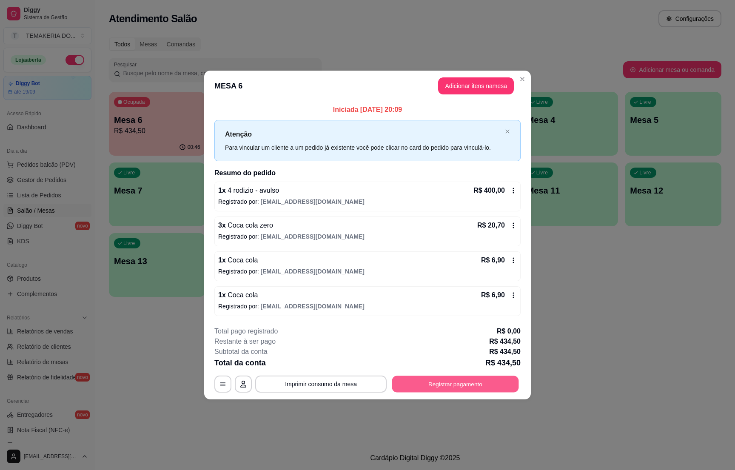
click at [453, 379] on button "Registrar pagamento" at bounding box center [455, 384] width 127 height 17
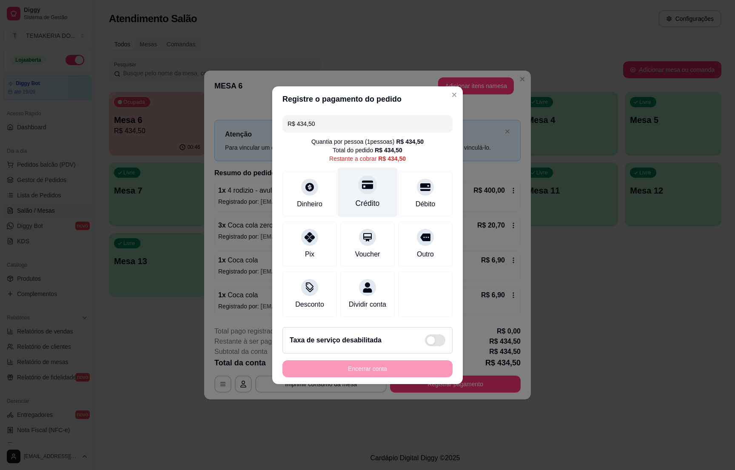
click at [363, 199] on div "Crédito" at bounding box center [367, 203] width 24 height 11
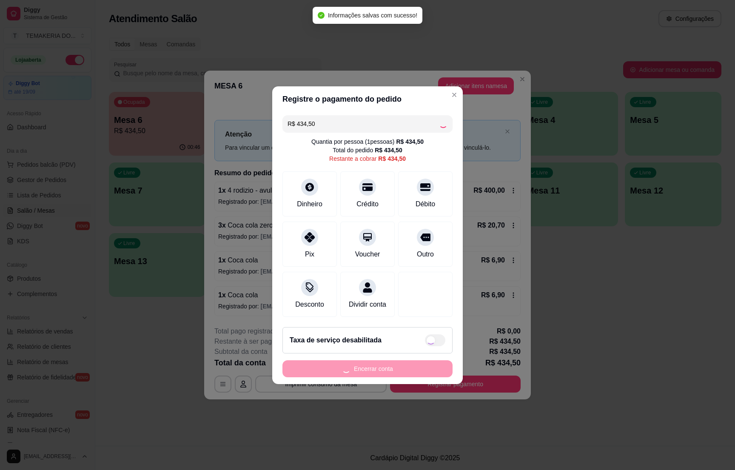
type input "R$ 0,00"
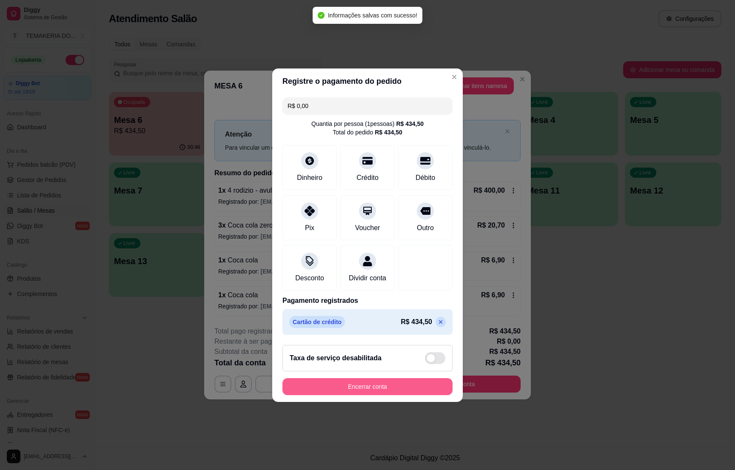
click at [337, 394] on button "Encerrar conta" at bounding box center [367, 386] width 170 height 17
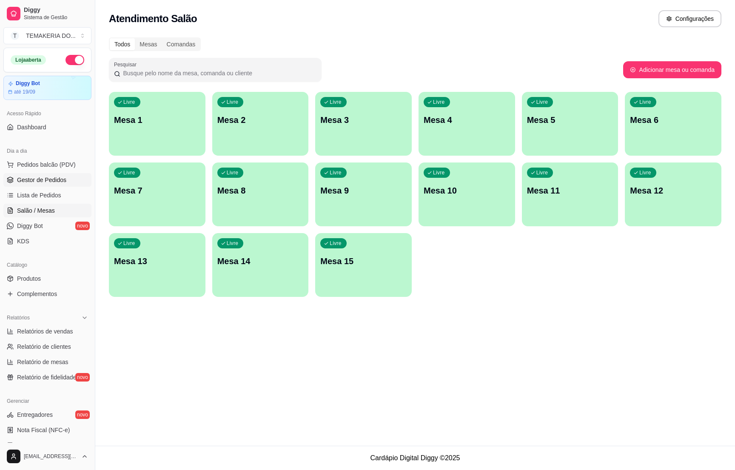
click at [54, 184] on span "Gestor de Pedidos" at bounding box center [41, 180] width 49 height 9
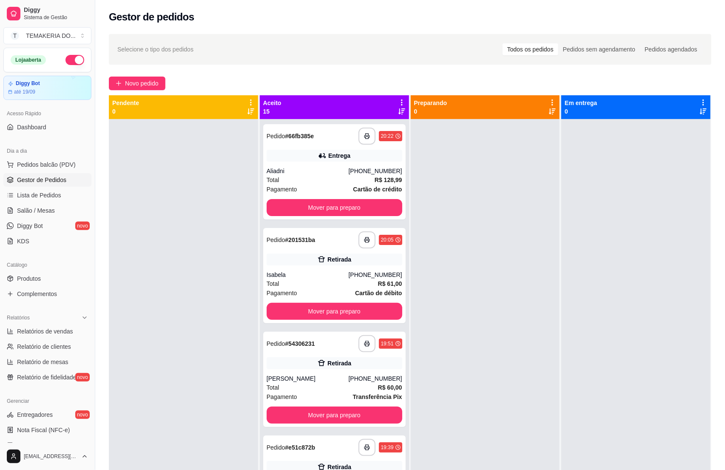
click at [66, 59] on button "button" at bounding box center [74, 60] width 19 height 10
click at [359, 417] on button "Mover para preparo" at bounding box center [335, 414] width 136 height 17
click at [359, 417] on div "Mover para preparo" at bounding box center [335, 414] width 136 height 17
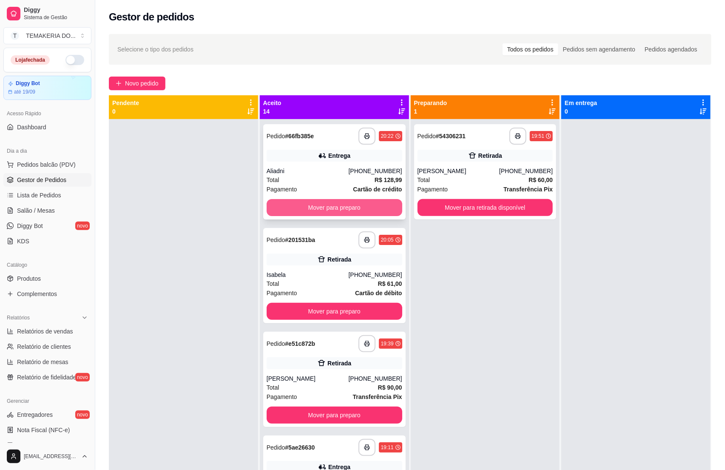
click at [366, 203] on button "Mover para preparo" at bounding box center [335, 207] width 136 height 17
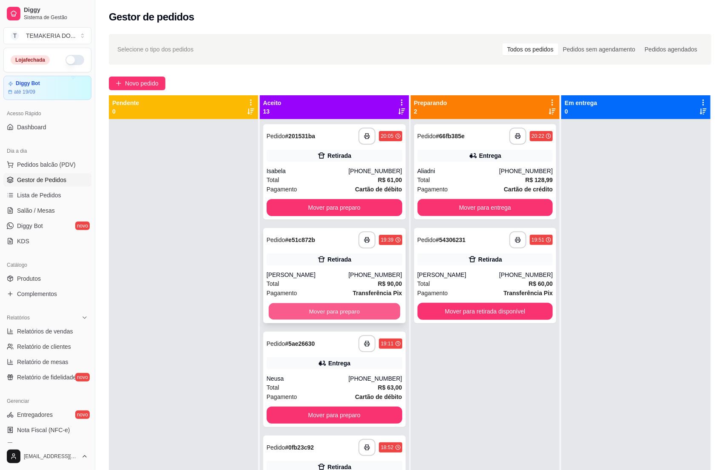
click at [363, 313] on button "Mover para preparo" at bounding box center [334, 311] width 131 height 17
click at [363, 313] on div "Mover para preparo" at bounding box center [335, 311] width 136 height 17
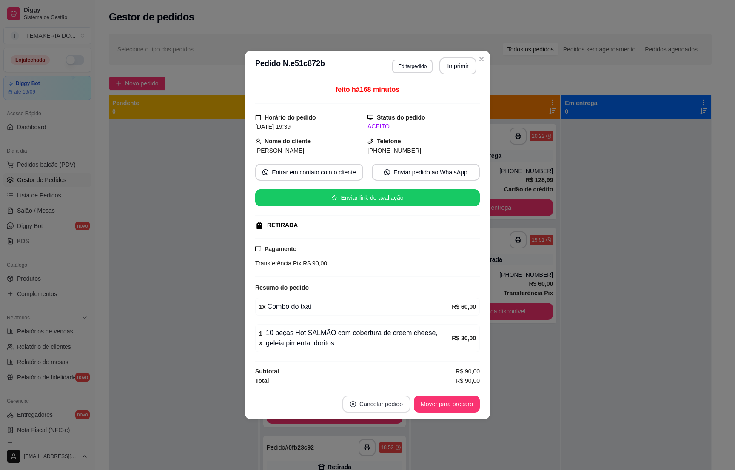
click at [382, 411] on button "Cancelar pedido" at bounding box center [376, 403] width 68 height 17
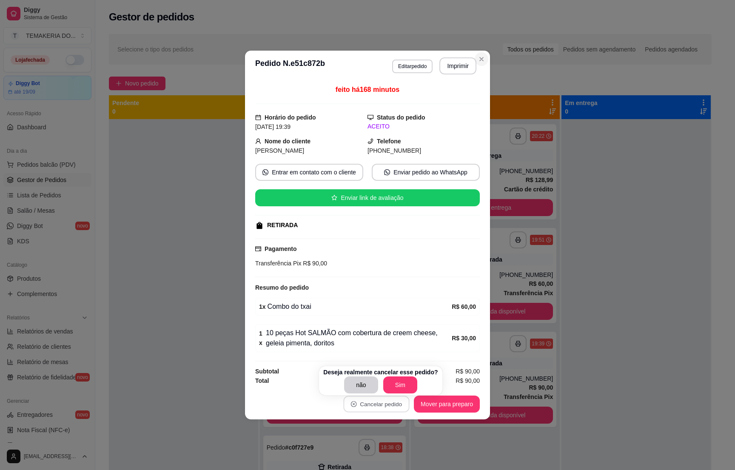
click at [479, 59] on icon "Close" at bounding box center [481, 59] width 7 height 7
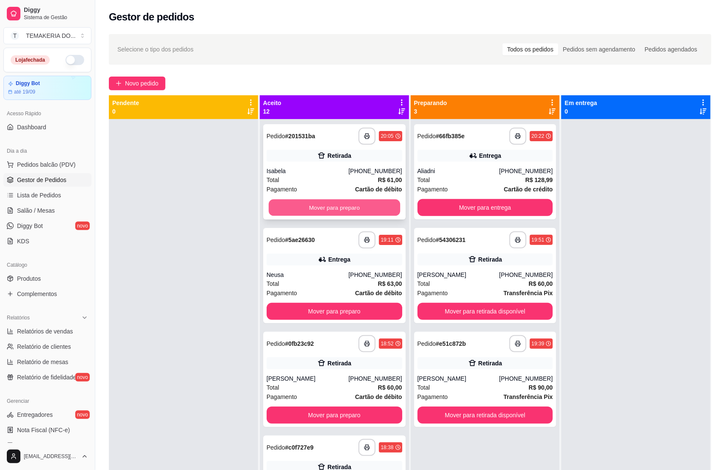
click at [372, 210] on button "Mover para preparo" at bounding box center [334, 207] width 131 height 17
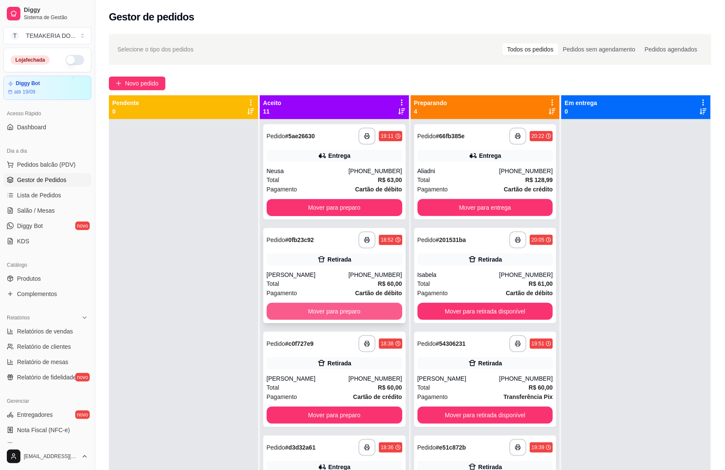
click at [361, 312] on button "Mover para preparo" at bounding box center [335, 311] width 136 height 17
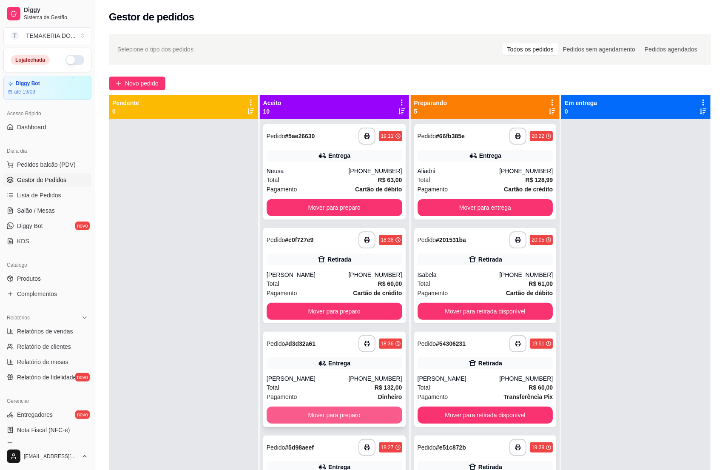
click at [378, 412] on button "Mover para preparo" at bounding box center [335, 414] width 136 height 17
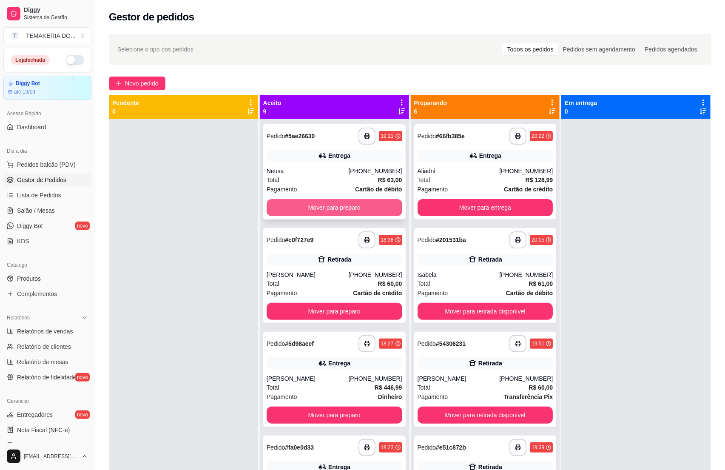
click at [303, 208] on button "Mover para preparo" at bounding box center [335, 207] width 136 height 17
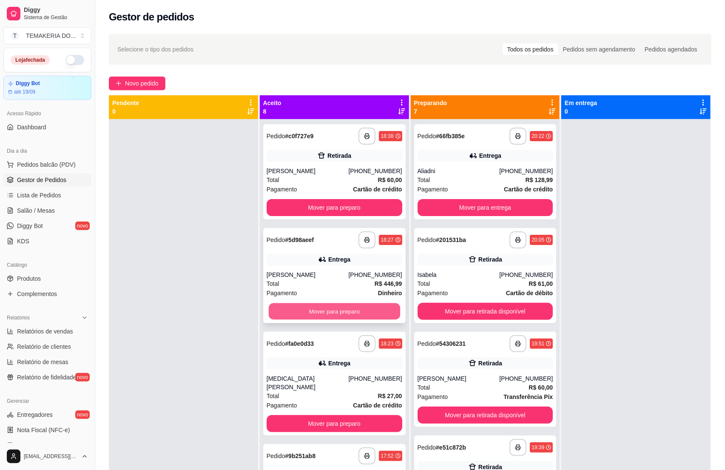
click at [328, 313] on button "Mover para preparo" at bounding box center [334, 311] width 131 height 17
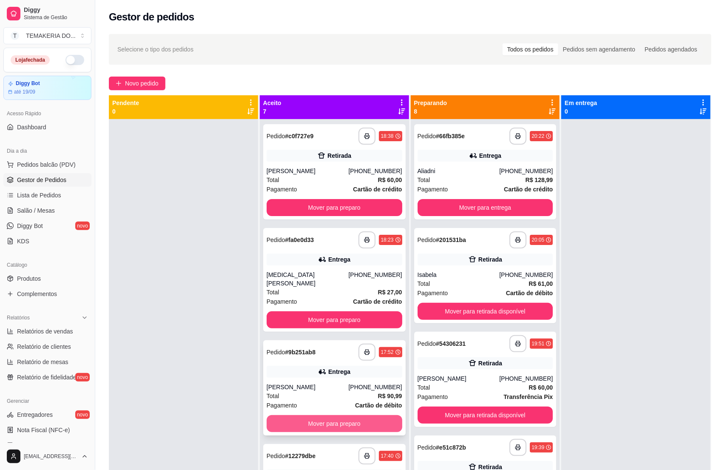
click at [367, 420] on button "Mover para preparo" at bounding box center [335, 423] width 136 height 17
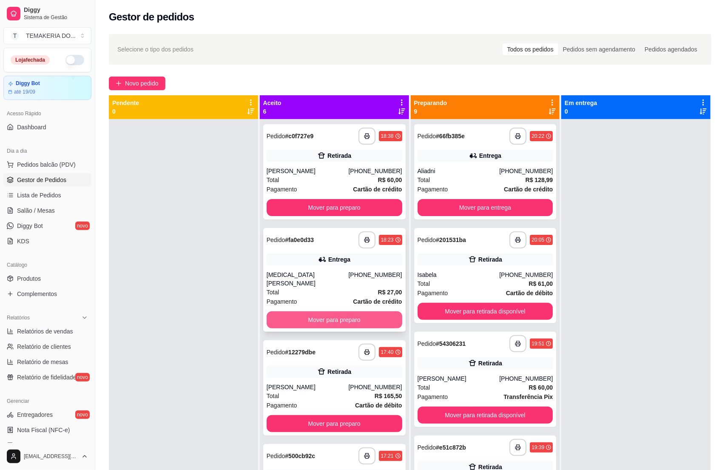
click at [336, 315] on button "Mover para preparo" at bounding box center [335, 319] width 136 height 17
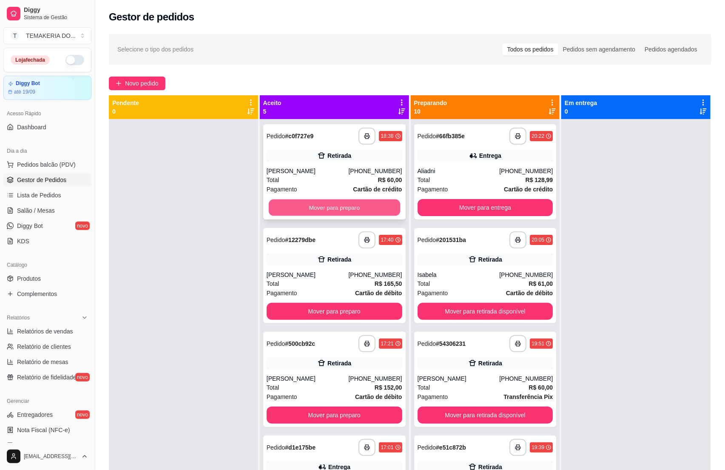
click at [319, 213] on button "Mover para preparo" at bounding box center [334, 207] width 131 height 17
click at [319, 213] on div "Mover para preparo" at bounding box center [335, 207] width 136 height 17
click at [349, 213] on button "Mover para preparo" at bounding box center [335, 207] width 136 height 17
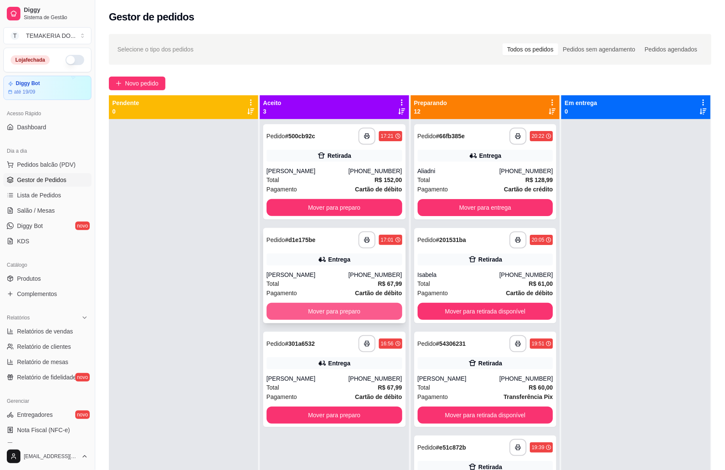
click at [362, 312] on button "Mover para preparo" at bounding box center [335, 311] width 136 height 17
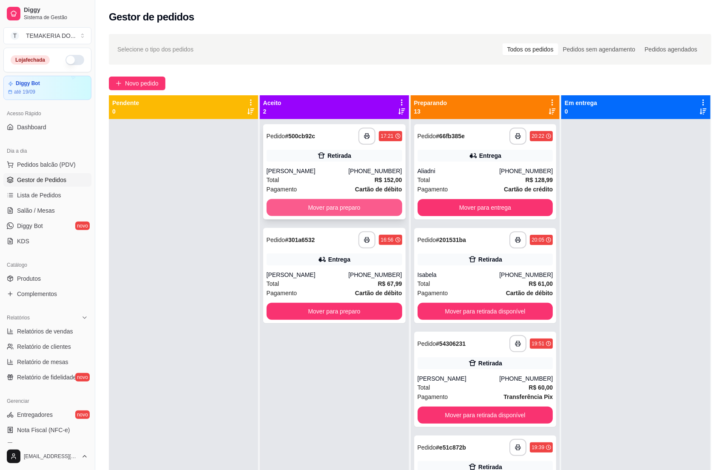
click at [380, 210] on button "Mover para preparo" at bounding box center [335, 207] width 136 height 17
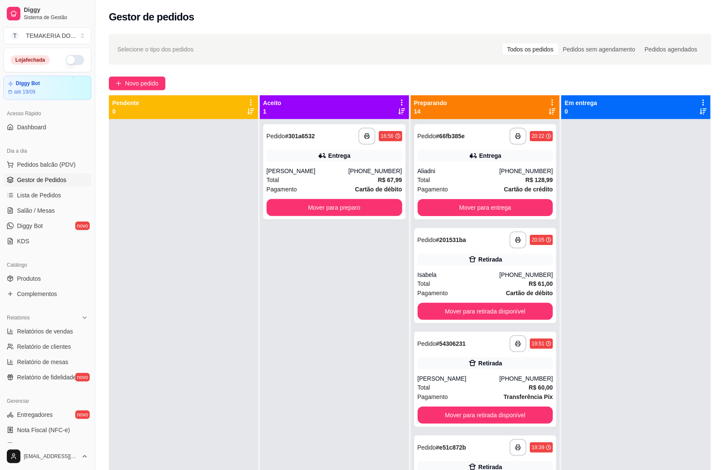
drag, startPoint x: 356, startPoint y: 312, endPoint x: 406, endPoint y: 252, distance: 78.2
click at [357, 312] on div "**********" at bounding box center [334, 354] width 149 height 470
click at [457, 210] on button "Mover para entrega" at bounding box center [485, 207] width 136 height 17
click at [457, 210] on div "Mover para entrega" at bounding box center [485, 207] width 136 height 17
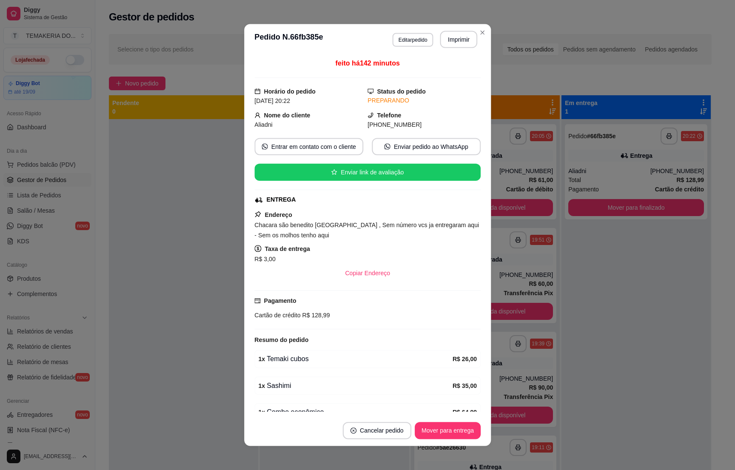
click at [375, 216] on div "Endereço Chacara são benedito [GEOGRAPHIC_DATA] , Sem número vcs ja entregaram …" at bounding box center [367, 246] width 226 height 72
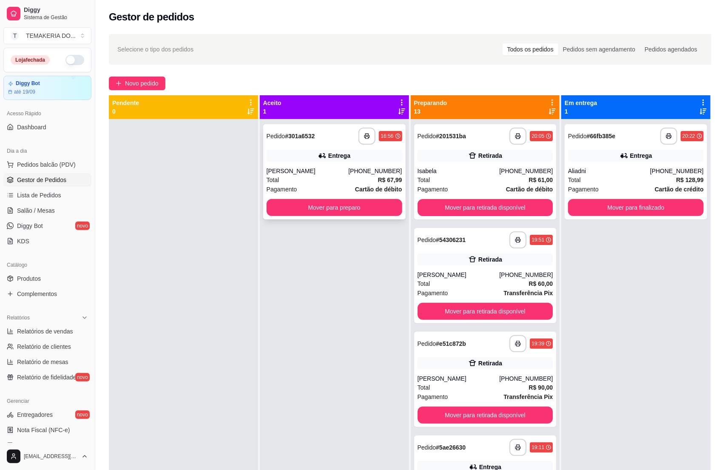
click at [359, 217] on div "**********" at bounding box center [334, 171] width 142 height 95
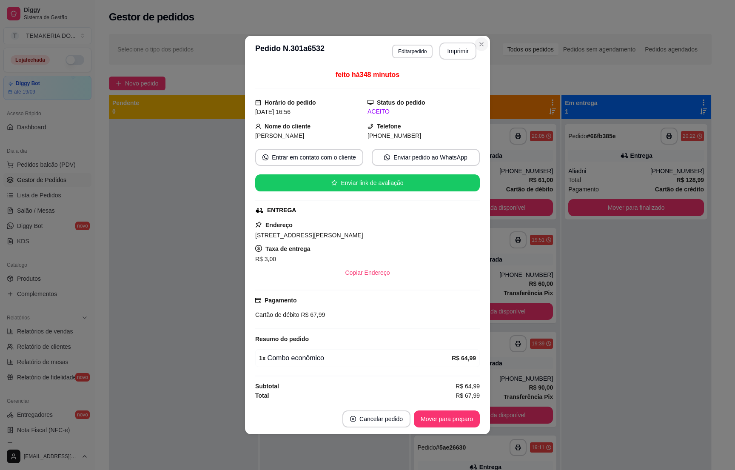
click at [482, 43] on div "Selecione o tipo dos pedidos Todos os pedidos Pedidos sem agendamento Pedidos a…" at bounding box center [409, 50] width 585 height 14
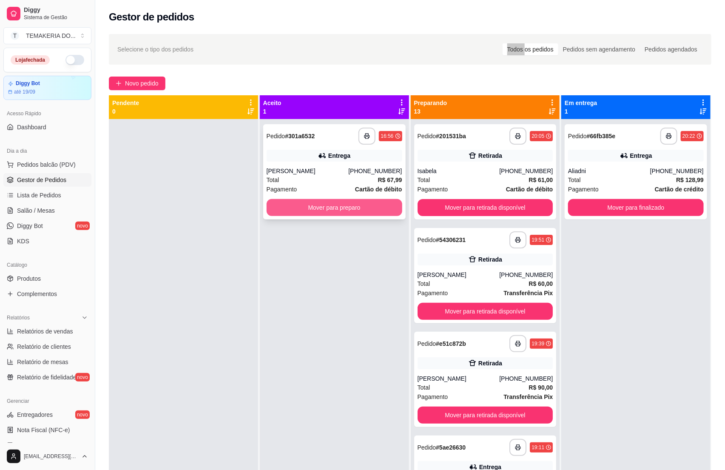
click at [340, 206] on button "Mover para preparo" at bounding box center [335, 207] width 136 height 17
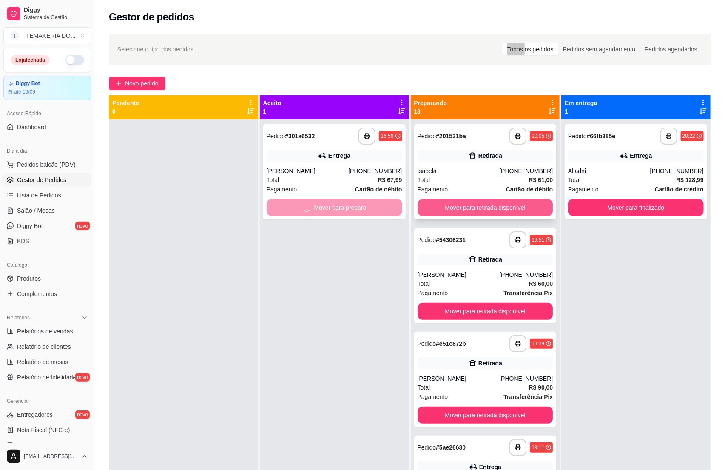
click at [436, 204] on button "Mover para retirada disponível" at bounding box center [485, 207] width 136 height 17
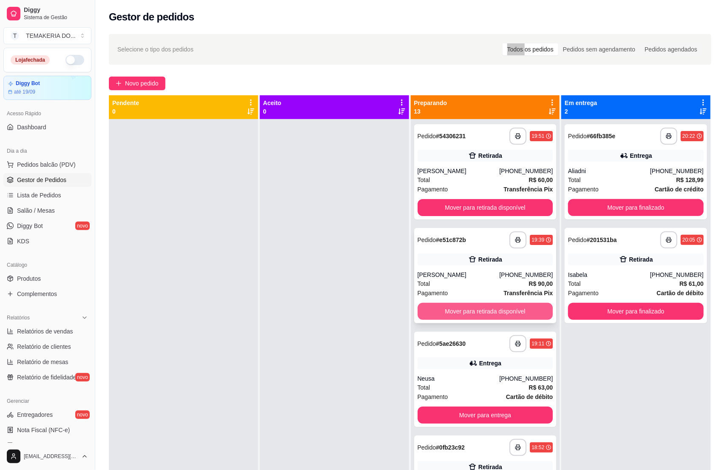
click at [434, 310] on button "Mover para retirada disponível" at bounding box center [485, 311] width 136 height 17
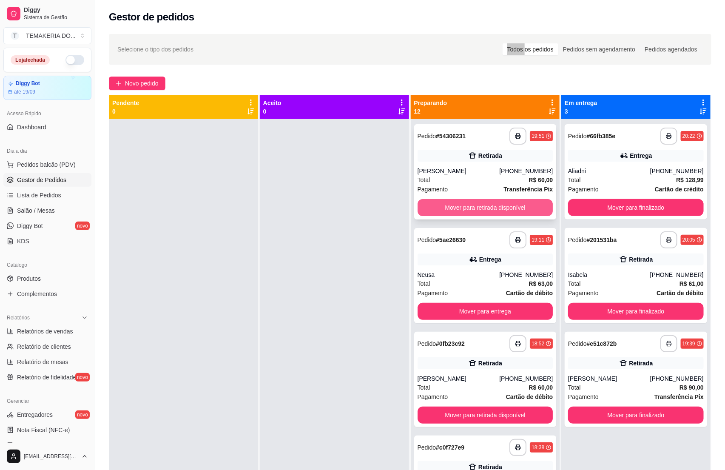
click at [527, 210] on button "Mover para retirada disponível" at bounding box center [485, 207] width 136 height 17
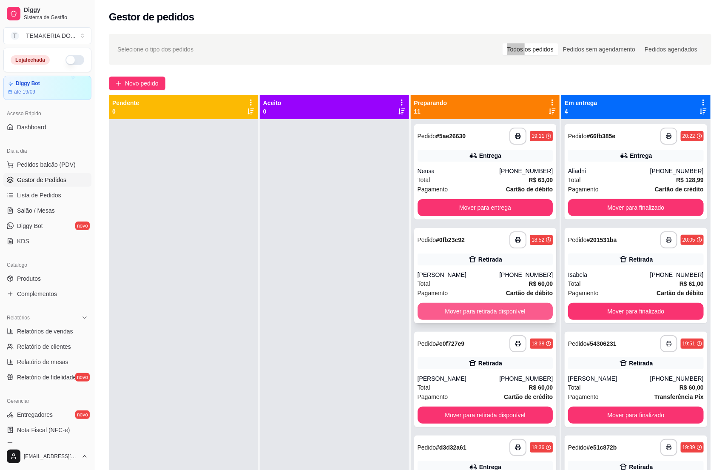
click at [472, 312] on button "Mover para retirada disponível" at bounding box center [485, 311] width 136 height 17
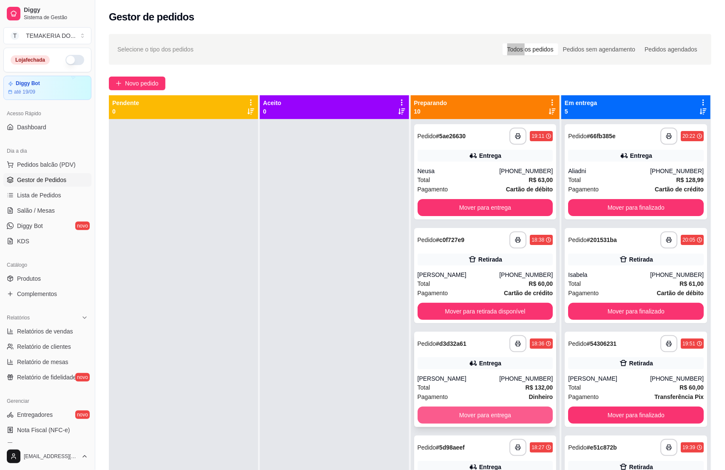
click at [488, 412] on button "Mover para entrega" at bounding box center [485, 414] width 136 height 17
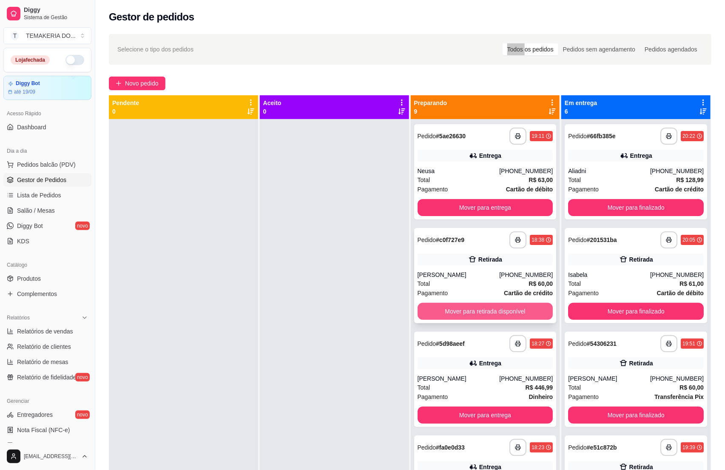
click at [481, 312] on button "Mover para retirada disponível" at bounding box center [485, 311] width 136 height 17
click at [481, 312] on div "Mover para retirada disponível" at bounding box center [485, 311] width 136 height 17
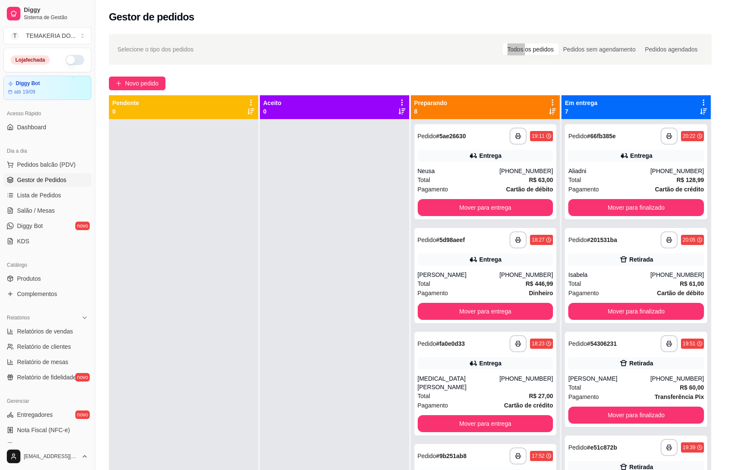
click at [488, 208] on div "feito há 246 minutos Horário do pedido [DATE] 18:38 Status do pedido PREPARANDO…" at bounding box center [367, 234] width 245 height 271
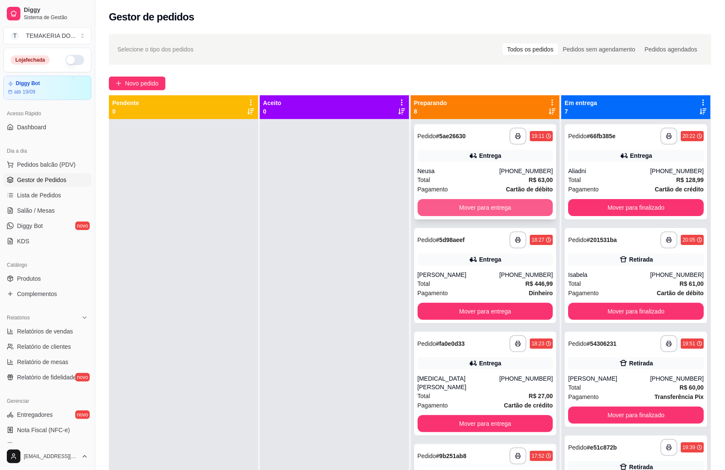
click at [474, 212] on button "Mover para entrega" at bounding box center [485, 207] width 136 height 17
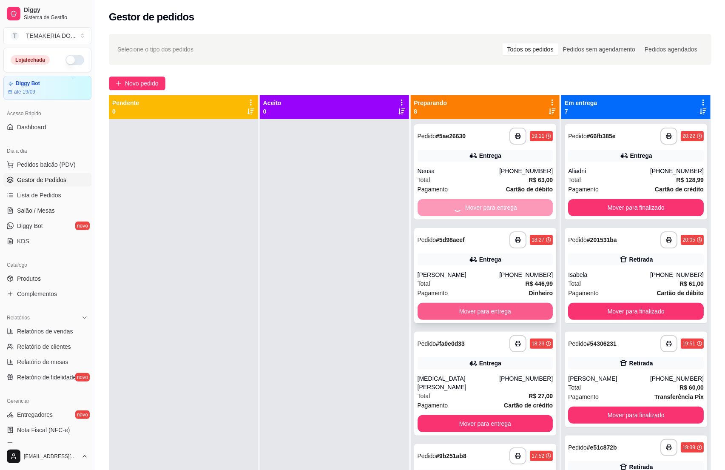
click at [463, 316] on button "Mover para entrega" at bounding box center [485, 311] width 136 height 17
click at [463, 316] on div "Mover para entrega" at bounding box center [485, 311] width 136 height 17
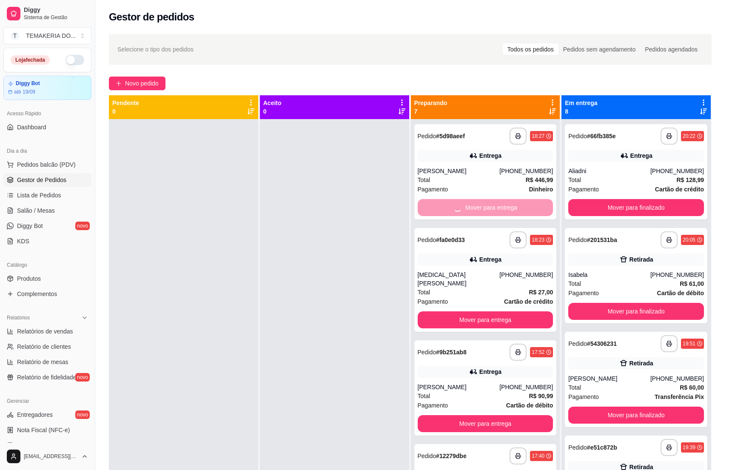
click at [473, 418] on footer "Cancelar pedido Mover para entrega" at bounding box center [367, 429] width 245 height 31
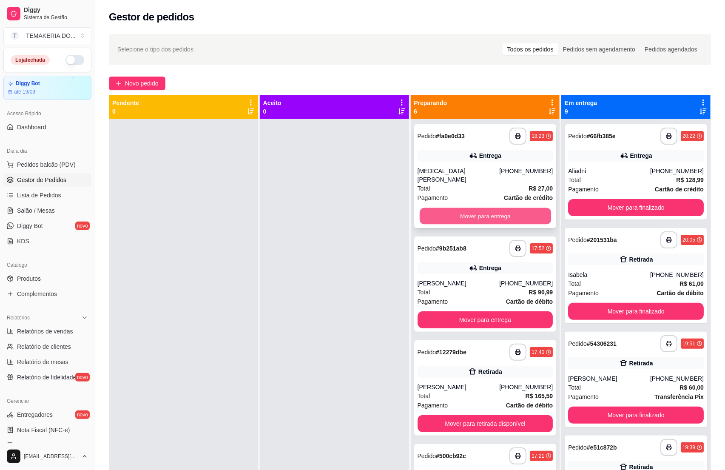
click at [485, 208] on button "Mover para entrega" at bounding box center [484, 216] width 131 height 17
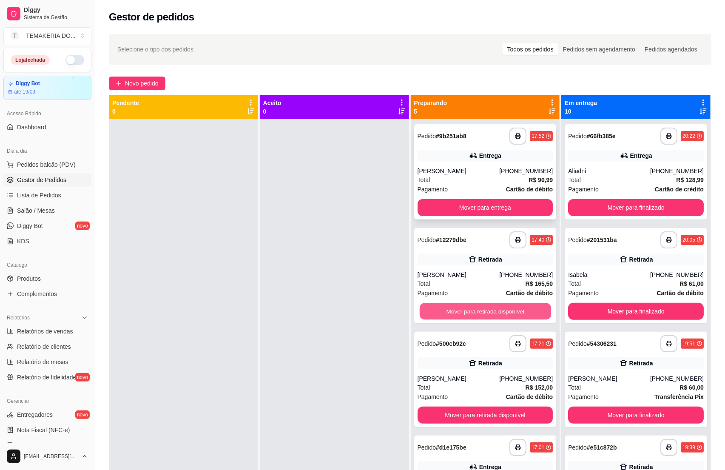
click at [472, 314] on button "Mover para retirada disponível" at bounding box center [484, 311] width 131 height 17
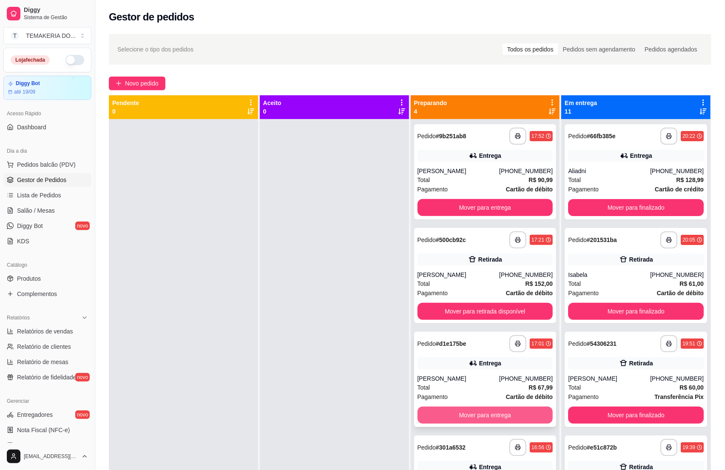
click at [490, 415] on button "Mover para entrega" at bounding box center [485, 414] width 136 height 17
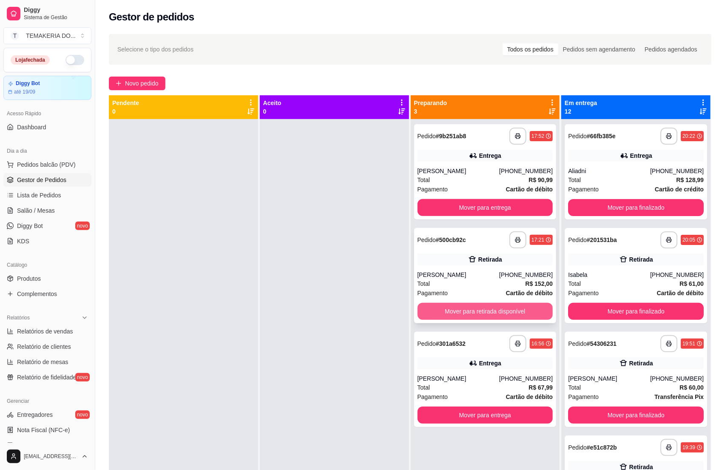
click at [473, 312] on button "Mover para retirada disponível" at bounding box center [485, 311] width 136 height 17
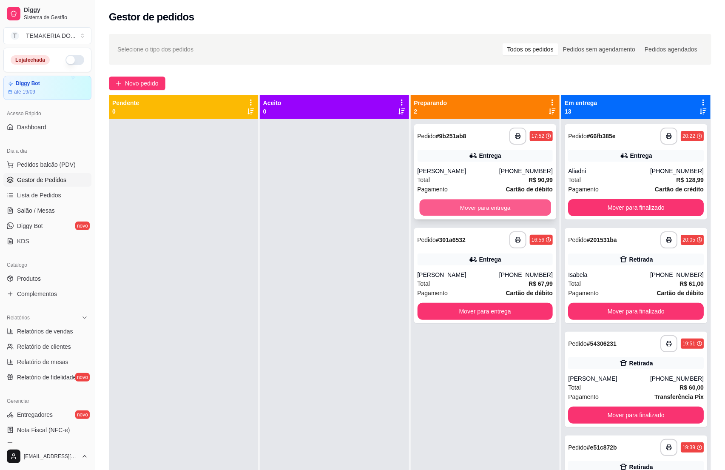
click at [488, 208] on button "Mover para entrega" at bounding box center [484, 207] width 131 height 17
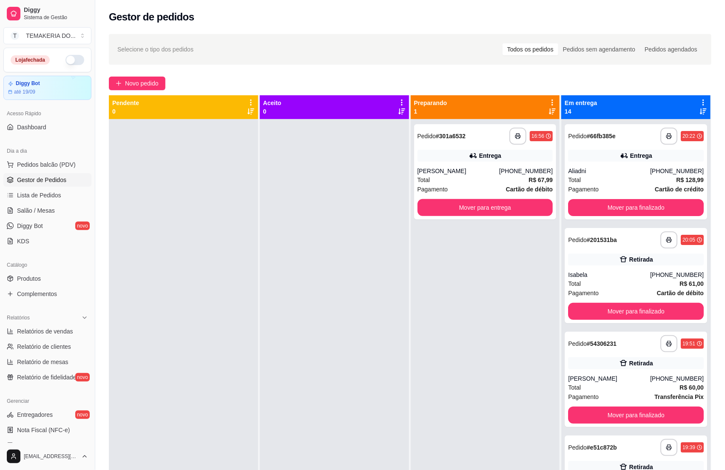
click at [467, 312] on div "**********" at bounding box center [485, 354] width 149 height 470
click at [618, 202] on button "Mover para finalizado" at bounding box center [636, 207] width 136 height 17
click at [590, 312] on button "Mover para finalizado" at bounding box center [636, 311] width 136 height 17
click at [482, 210] on button "Mover para entrega" at bounding box center [484, 207] width 131 height 17
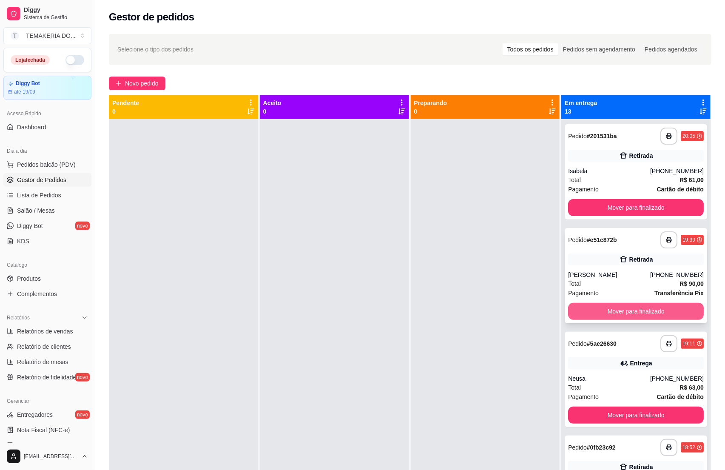
click at [568, 309] on div "Mover para finalizado" at bounding box center [636, 311] width 136 height 17
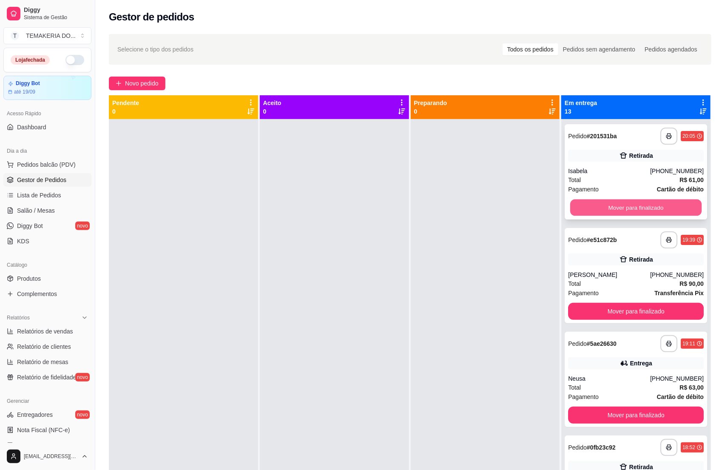
click at [610, 208] on button "Mover para finalizado" at bounding box center [635, 207] width 131 height 17
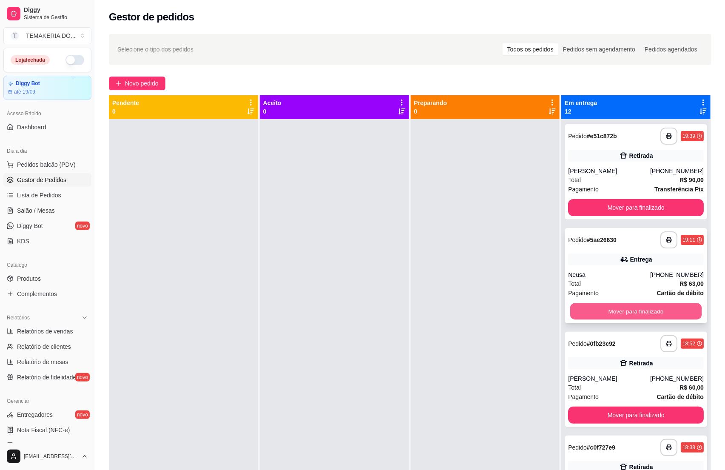
click at [585, 314] on button "Mover para finalizado" at bounding box center [635, 311] width 131 height 17
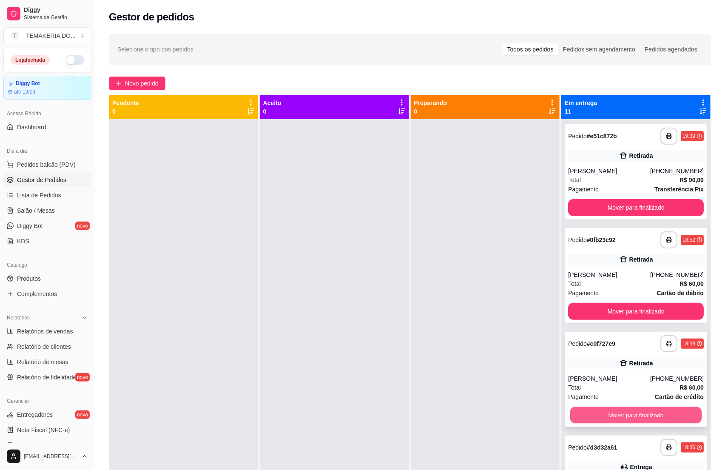
click at [577, 414] on button "Mover para finalizado" at bounding box center [635, 415] width 131 height 17
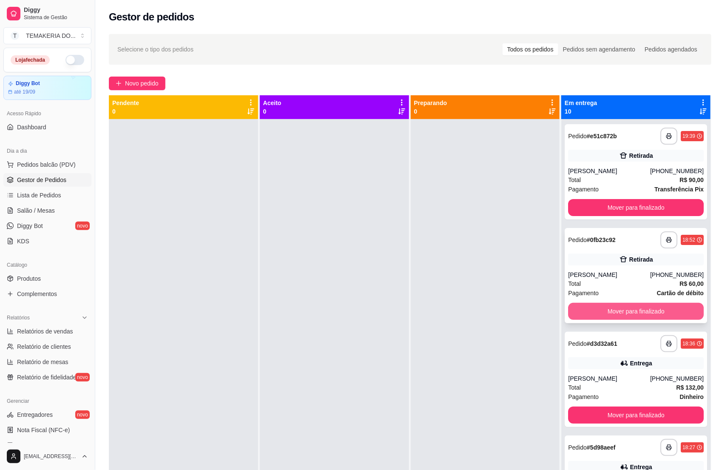
click at [587, 313] on button "Mover para finalizado" at bounding box center [636, 311] width 136 height 17
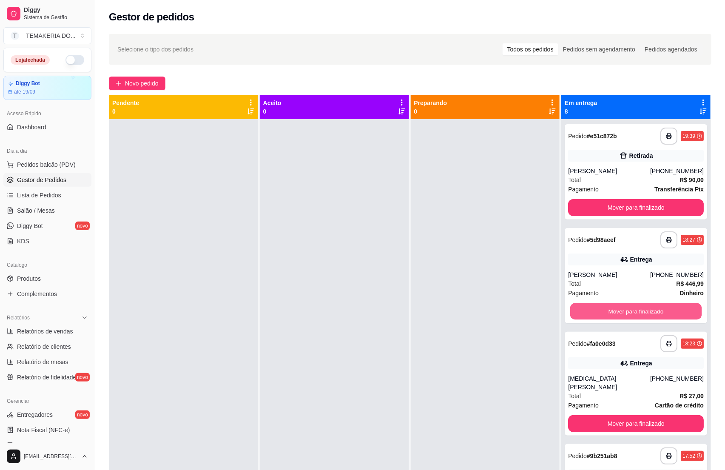
click at [587, 313] on button "Mover para finalizado" at bounding box center [635, 311] width 131 height 17
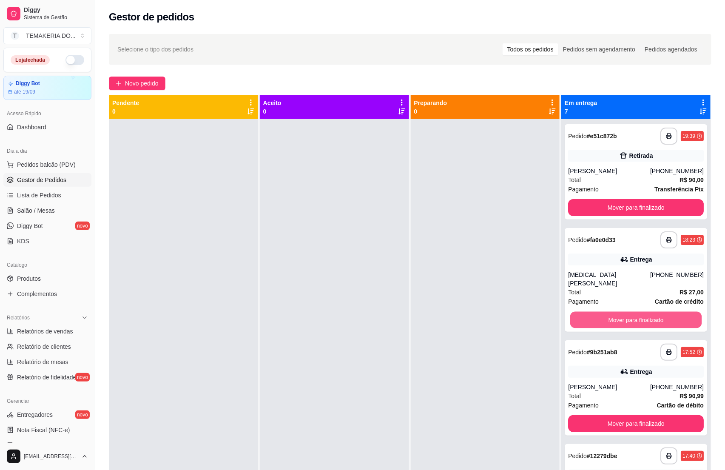
click at [587, 313] on button "Mover para finalizado" at bounding box center [635, 320] width 131 height 17
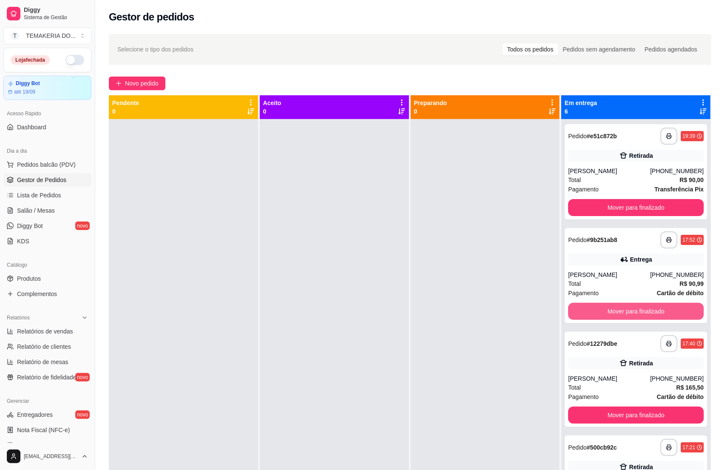
click at [587, 313] on button "Mover para finalizado" at bounding box center [636, 311] width 136 height 17
click at [583, 310] on div "Mover para finalizado" at bounding box center [636, 311] width 136 height 17
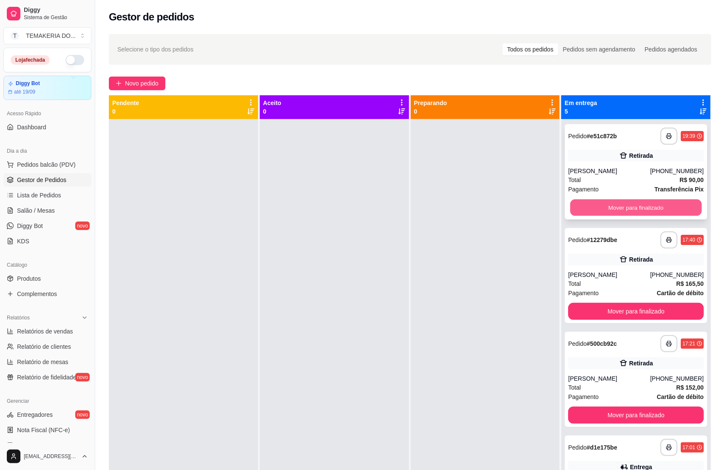
click at [578, 204] on button "Mover para finalizado" at bounding box center [635, 207] width 131 height 17
click at [579, 204] on div "Mover para finalizado" at bounding box center [636, 207] width 136 height 17
click at [579, 303] on button "Mover para finalizado" at bounding box center [636, 311] width 136 height 17
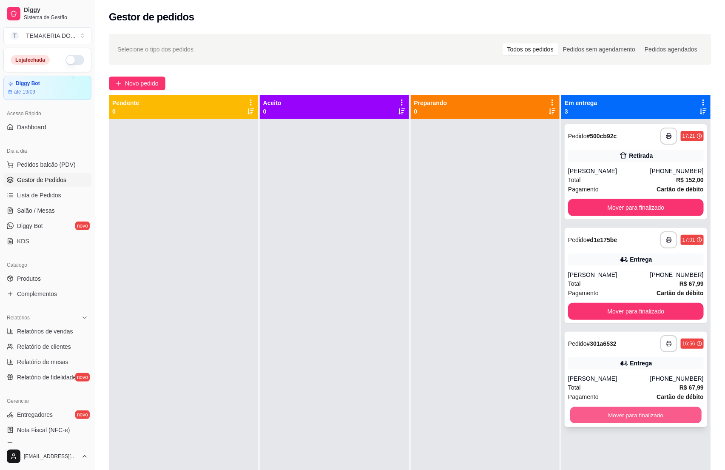
click at [573, 417] on button "Mover para finalizado" at bounding box center [635, 415] width 131 height 17
click at [576, 415] on div "Mover para finalizado" at bounding box center [636, 414] width 136 height 17
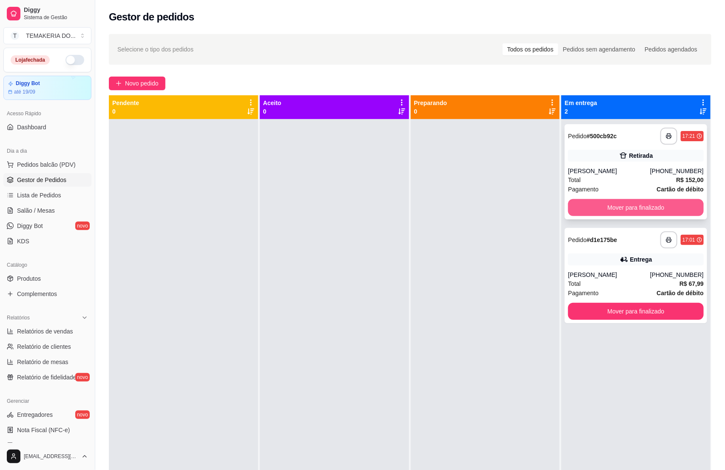
click at [602, 204] on button "Mover para finalizado" at bounding box center [636, 207] width 136 height 17
click at [602, 204] on div "Mover para finalizado" at bounding box center [636, 207] width 136 height 17
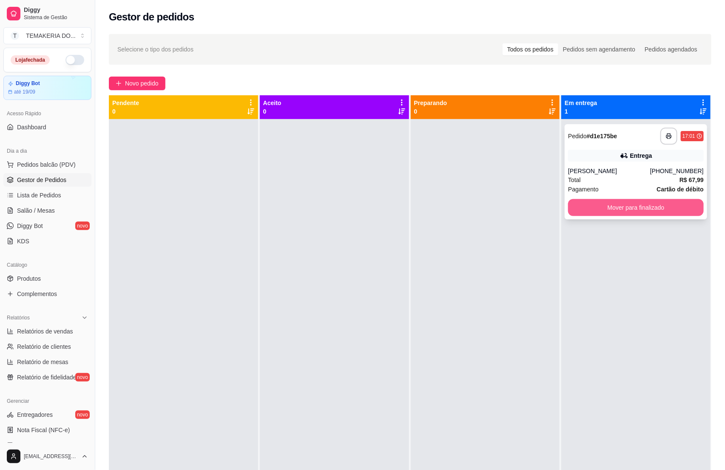
click at [584, 215] on button "Mover para finalizado" at bounding box center [636, 207] width 136 height 17
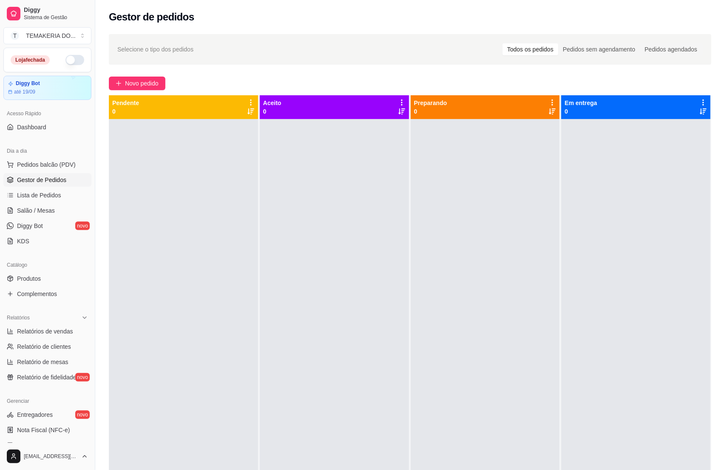
click at [170, 333] on div at bounding box center [183, 354] width 149 height 470
